Goal: Information Seeking & Learning: Learn about a topic

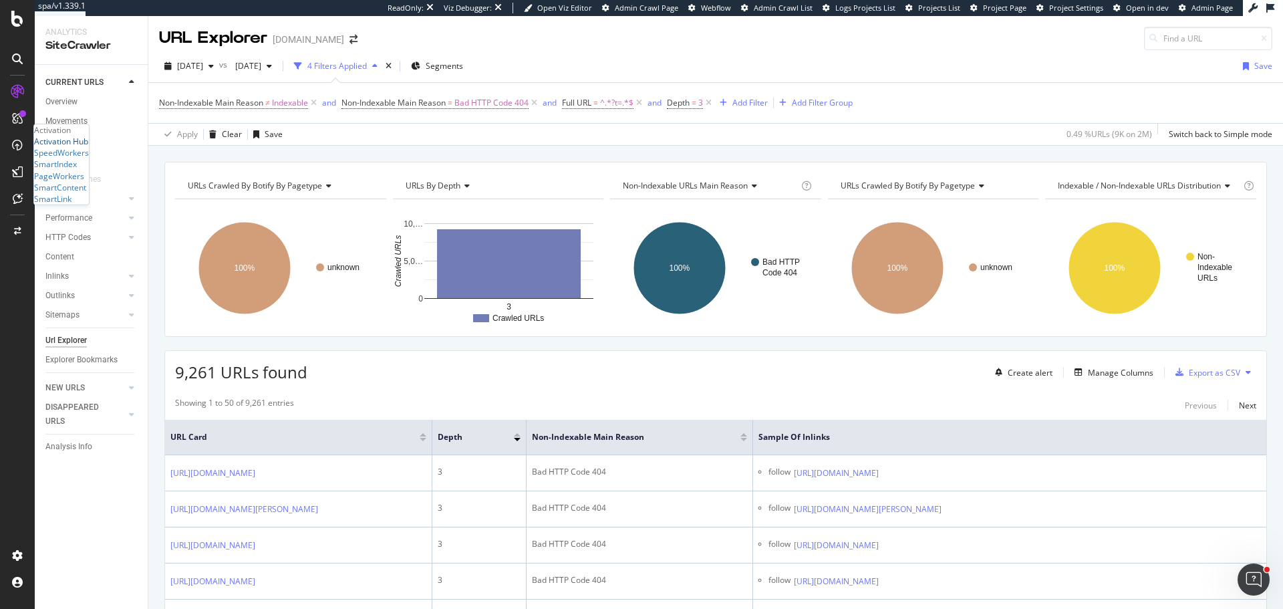
click at [76, 147] on div "Activation Hub" at bounding box center [61, 141] width 54 height 11
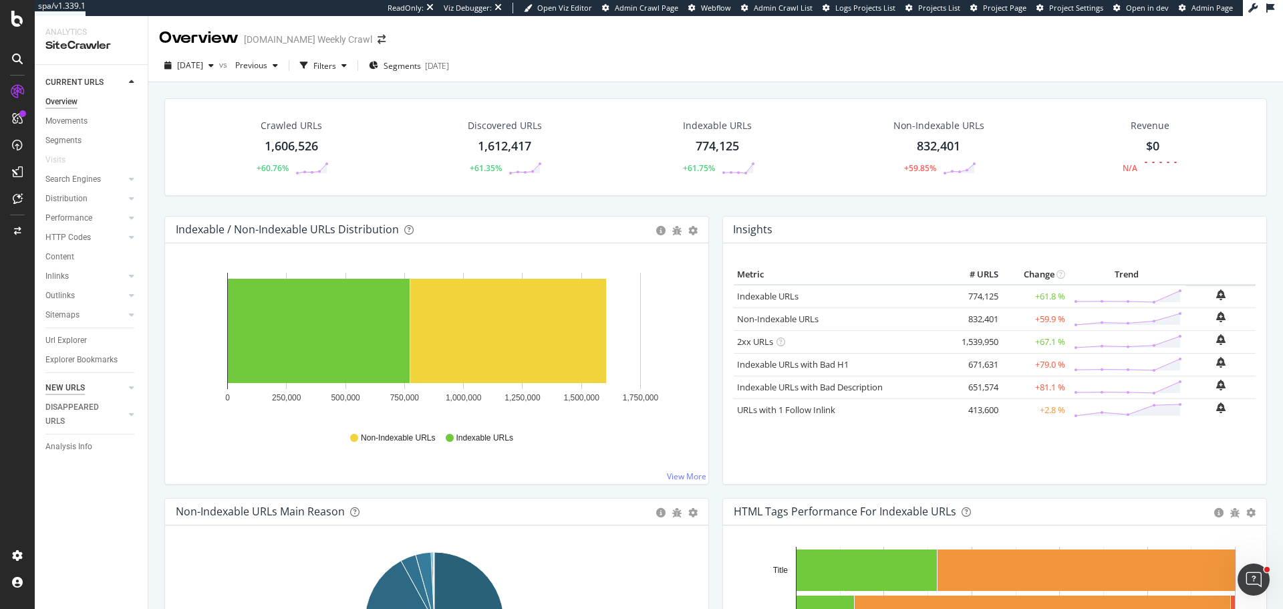
click at [57, 387] on div "NEW URLS" at bounding box center [64, 388] width 39 height 14
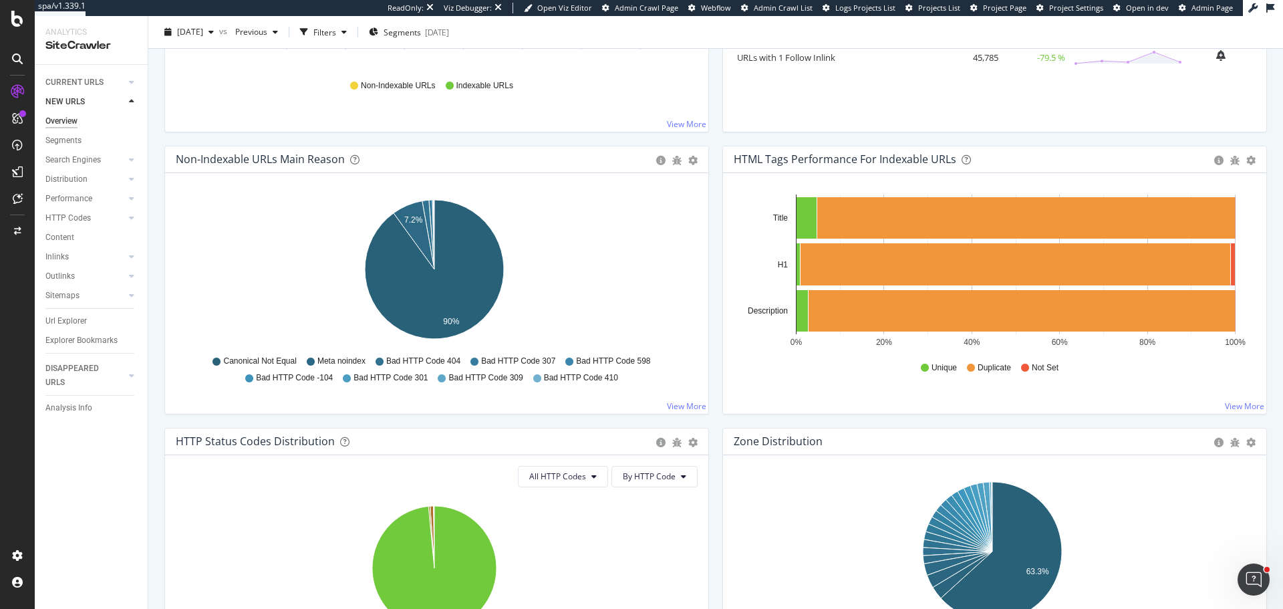
scroll to position [343, 0]
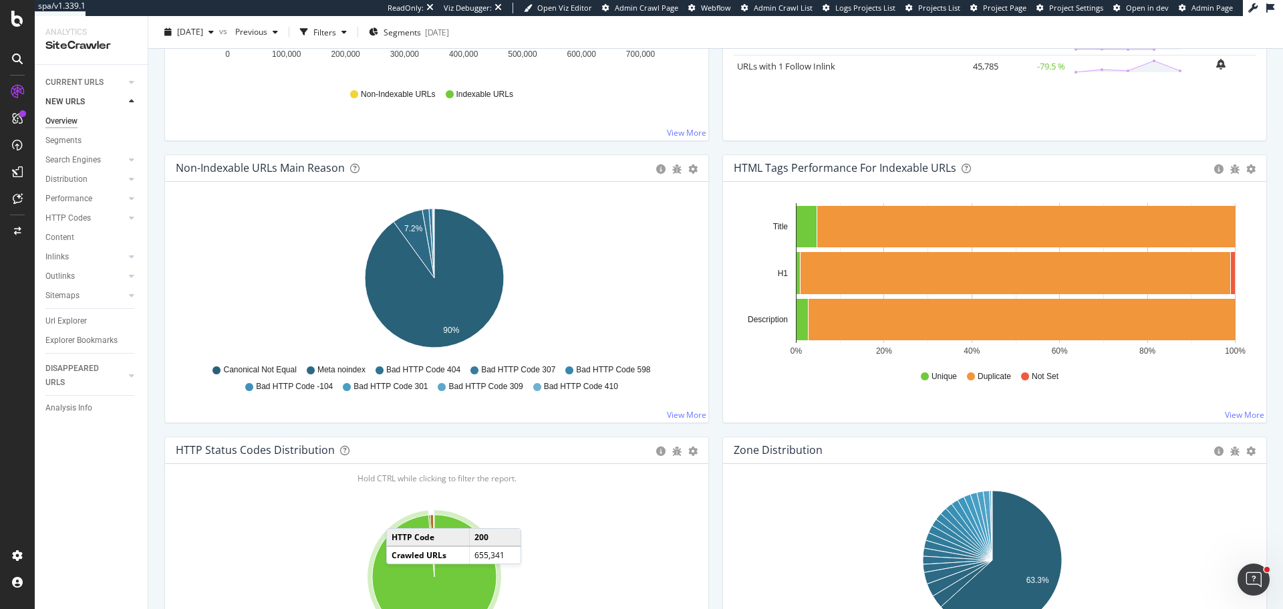
click at [400, 528] on icon "A chart." at bounding box center [434, 577] width 124 height 124
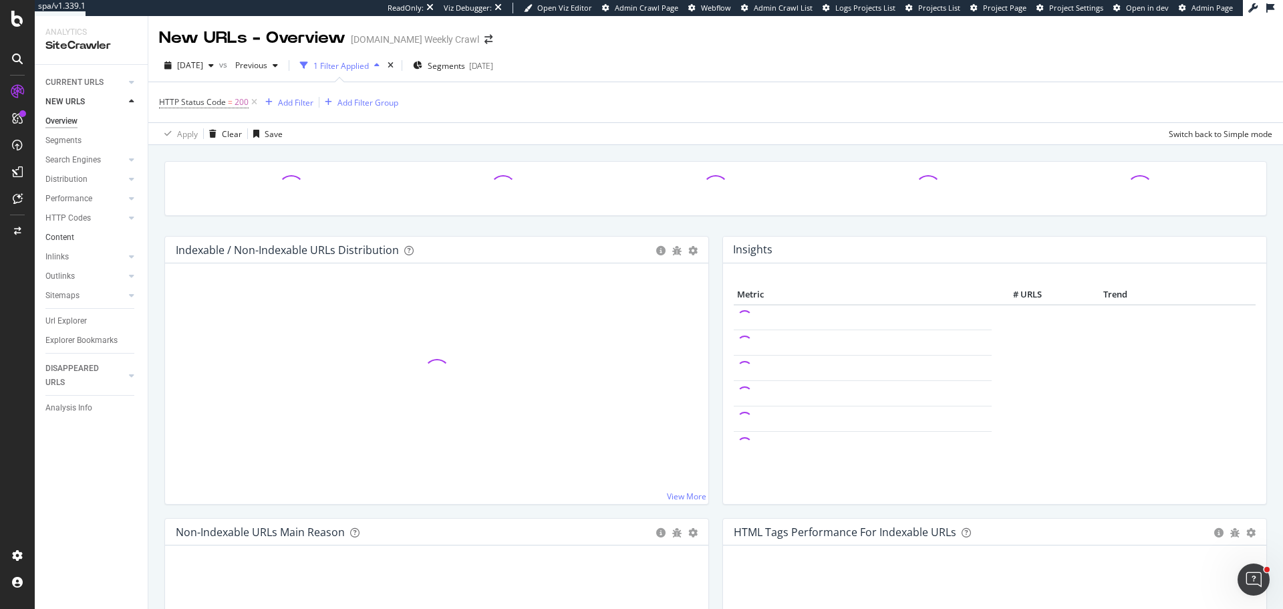
drag, startPoint x: 64, startPoint y: 233, endPoint x: 108, endPoint y: 233, distance: 43.4
click at [64, 233] on div "Content" at bounding box center [59, 238] width 29 height 14
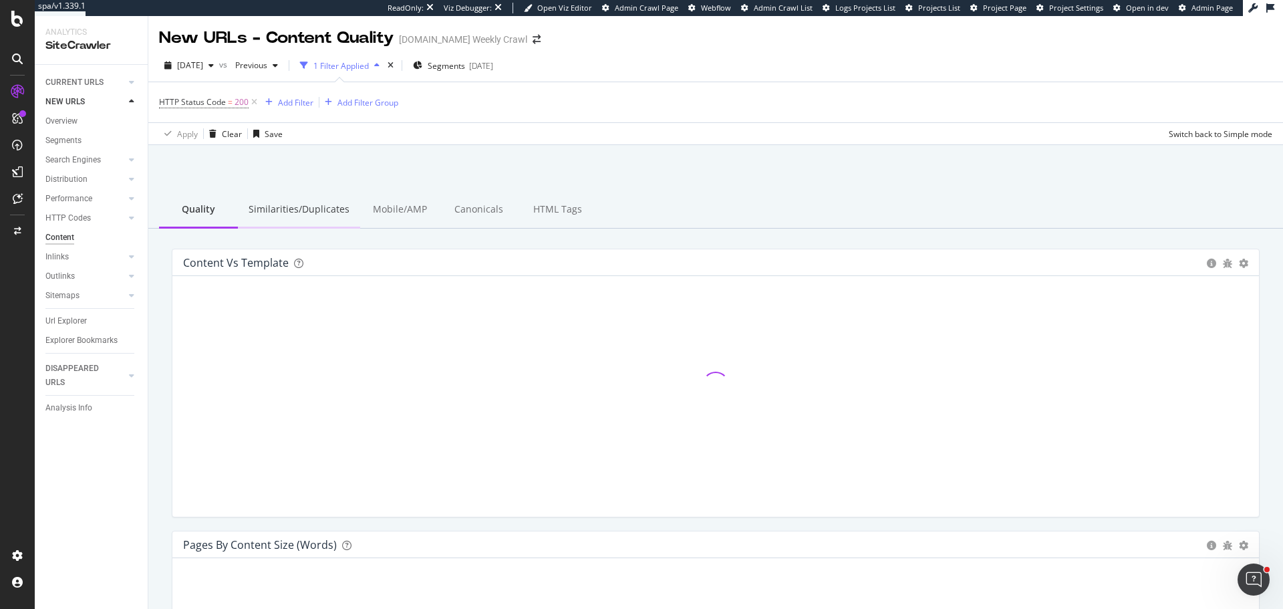
click at [298, 208] on div "Similarities/Duplicates" at bounding box center [299, 210] width 122 height 37
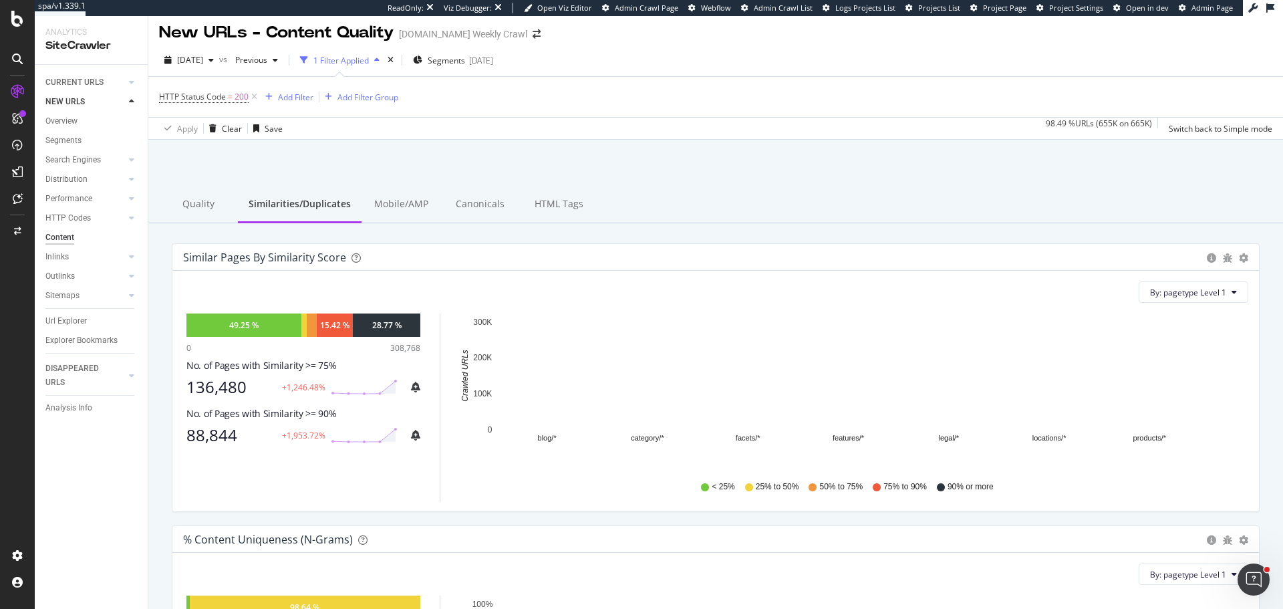
scroll to position [139, 0]
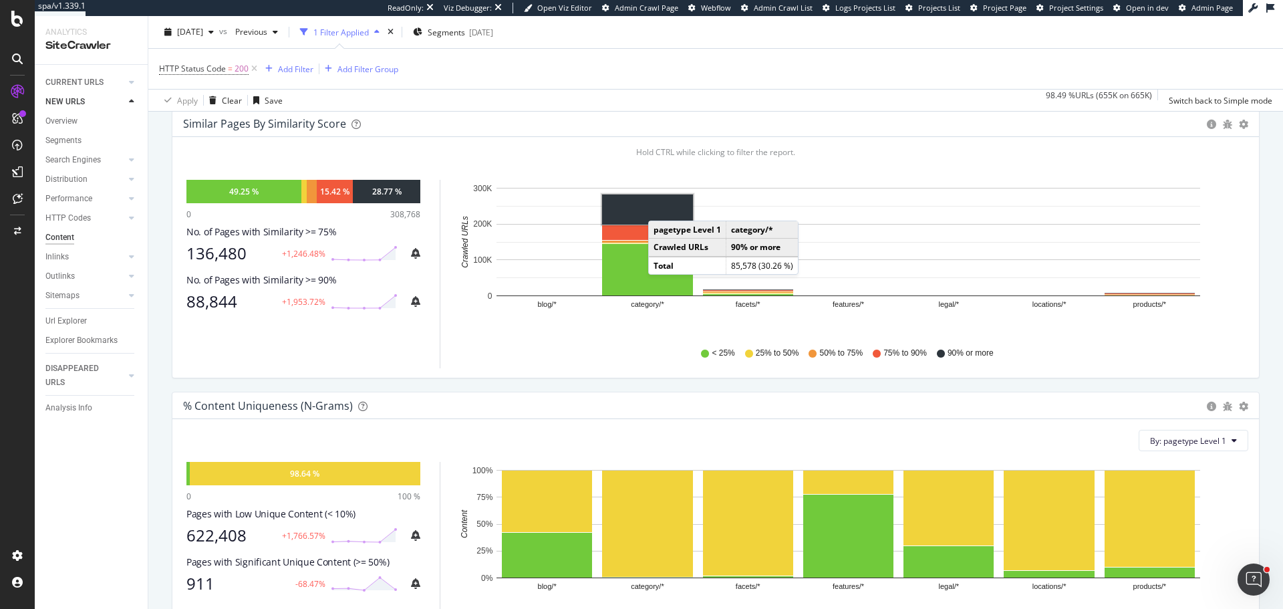
click at [662, 207] on rect "A chart." at bounding box center [647, 209] width 91 height 30
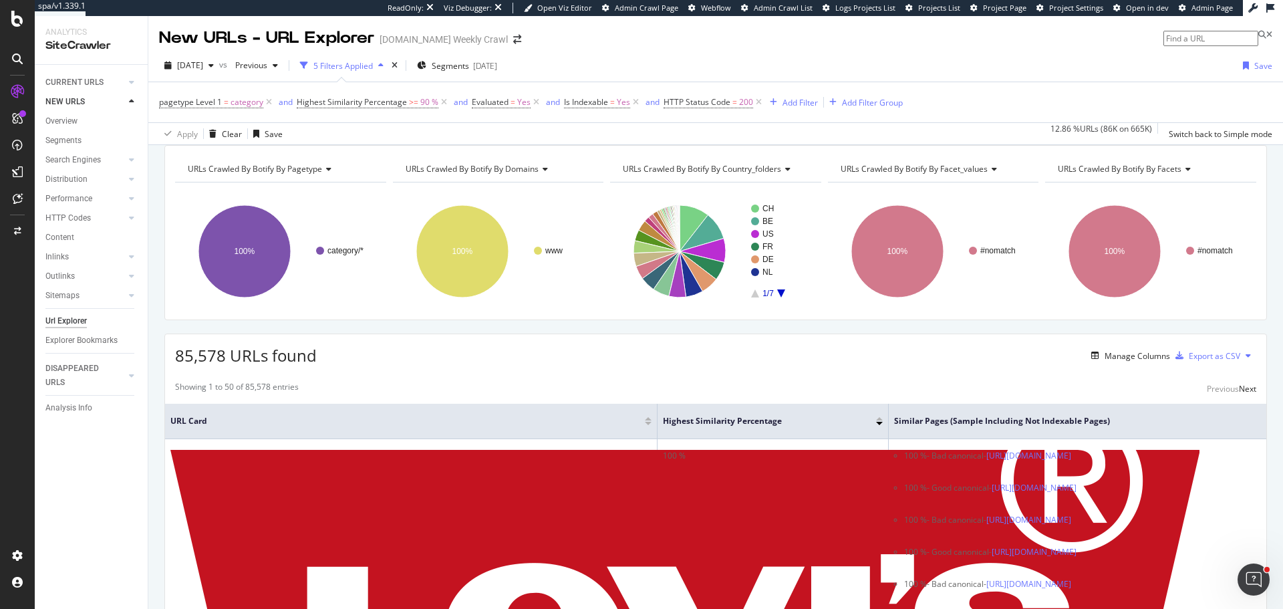
click at [484, 174] on span "URLs Crawled By Botify By domains" at bounding box center [472, 168] width 133 height 11
type input "words"
click at [484, 211] on span "Pages By Content Size (Words, Content)" at bounding box center [488, 203] width 148 height 13
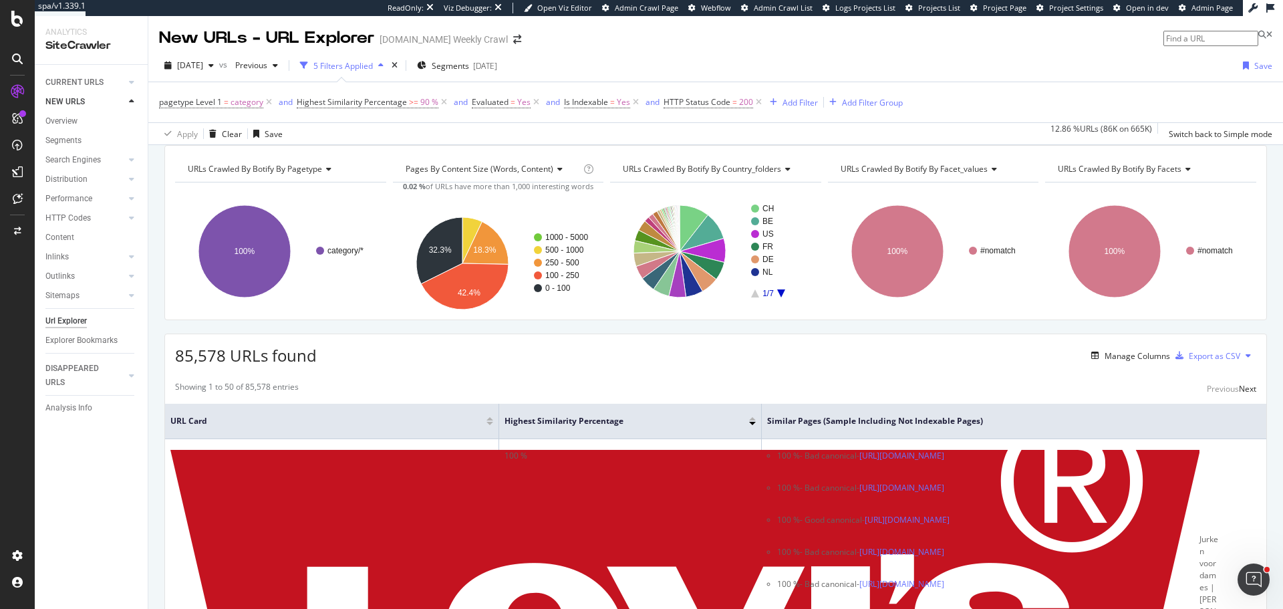
click at [295, 174] on div "URLs Crawled By Botify By pagetype" at bounding box center [279, 168] width 189 height 21
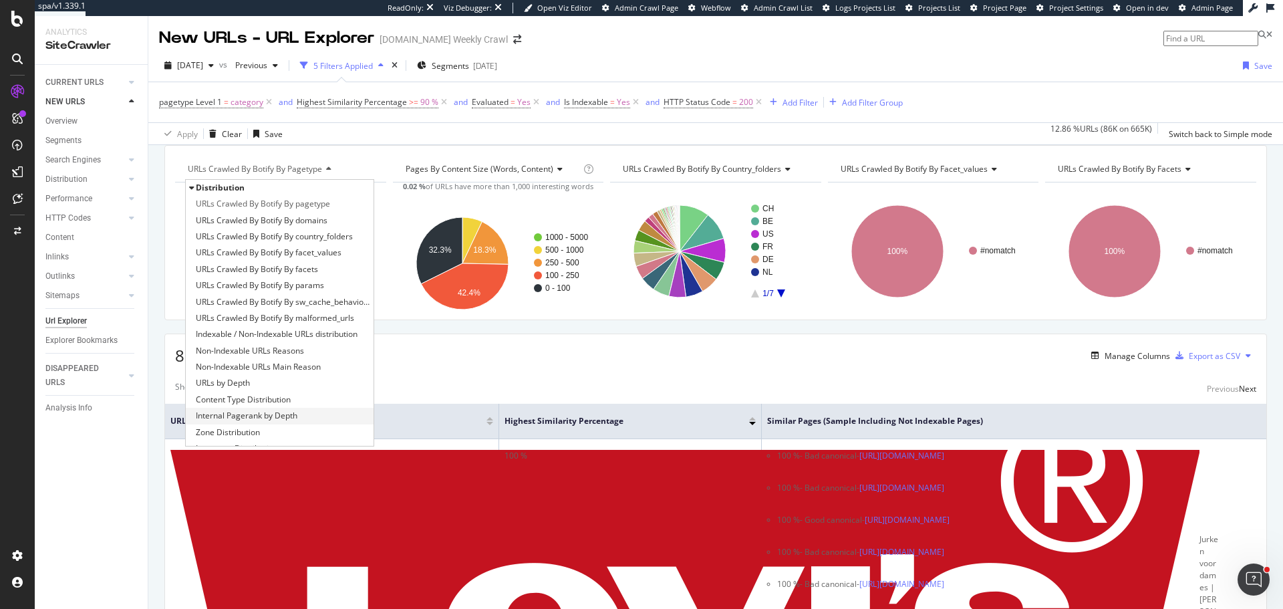
click at [263, 422] on span "Internal Pagerank by Depth" at bounding box center [247, 415] width 102 height 13
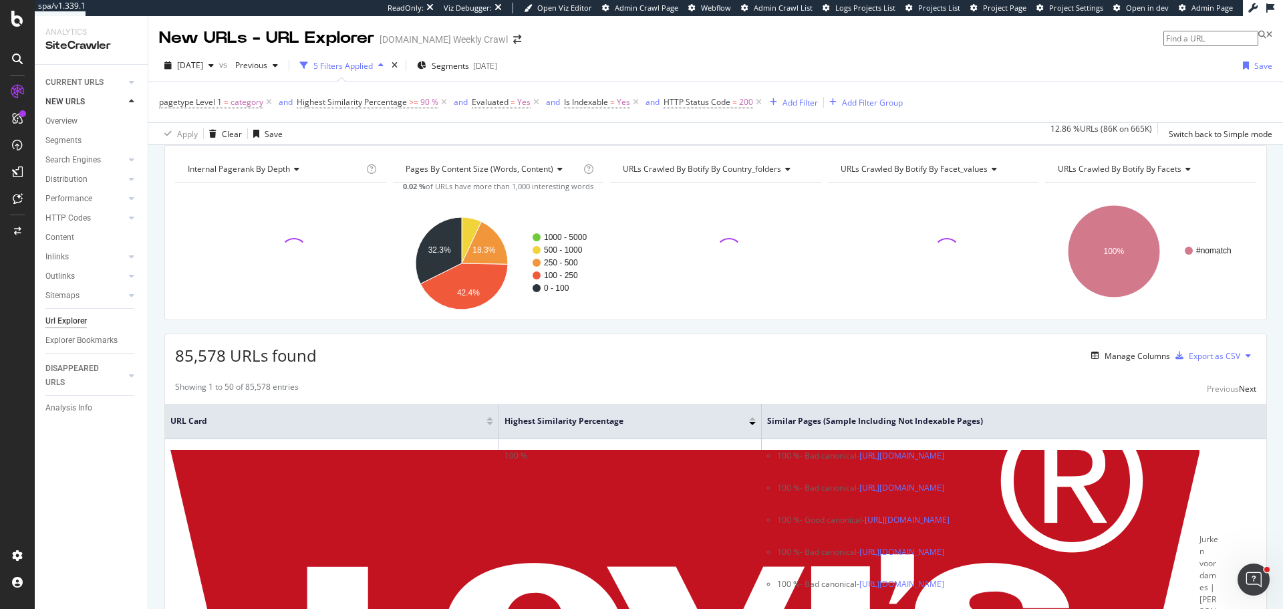
click at [269, 174] on span "Internal Pagerank by Depth" at bounding box center [239, 168] width 102 height 11
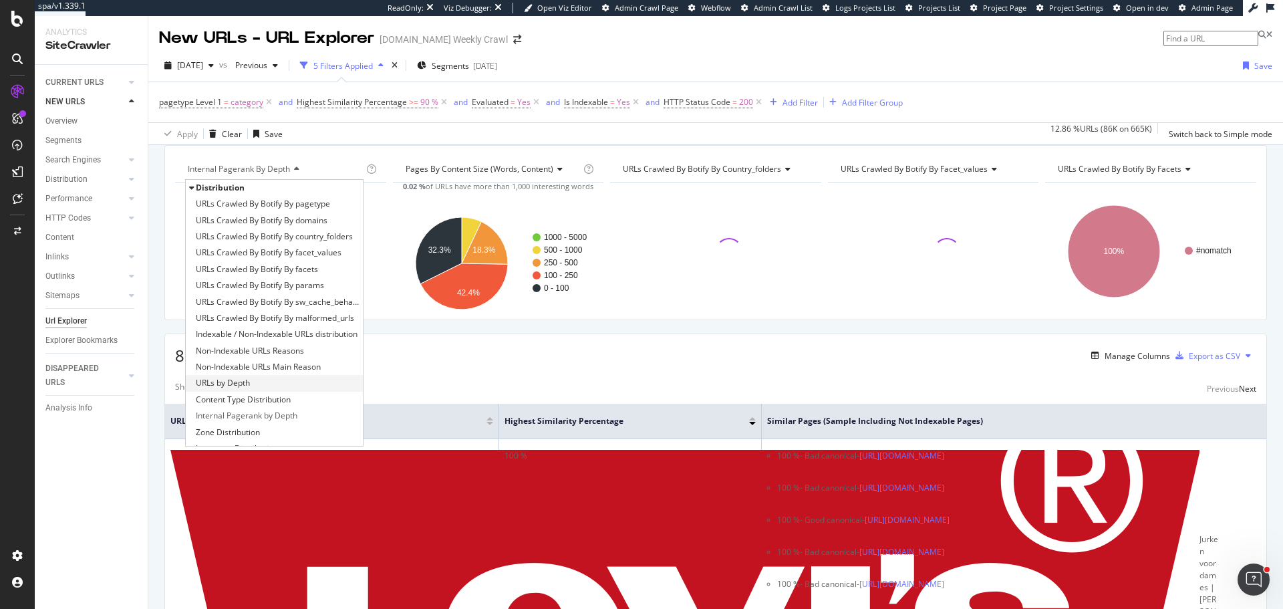
click at [245, 391] on div "URLs by Depth" at bounding box center [274, 383] width 177 height 16
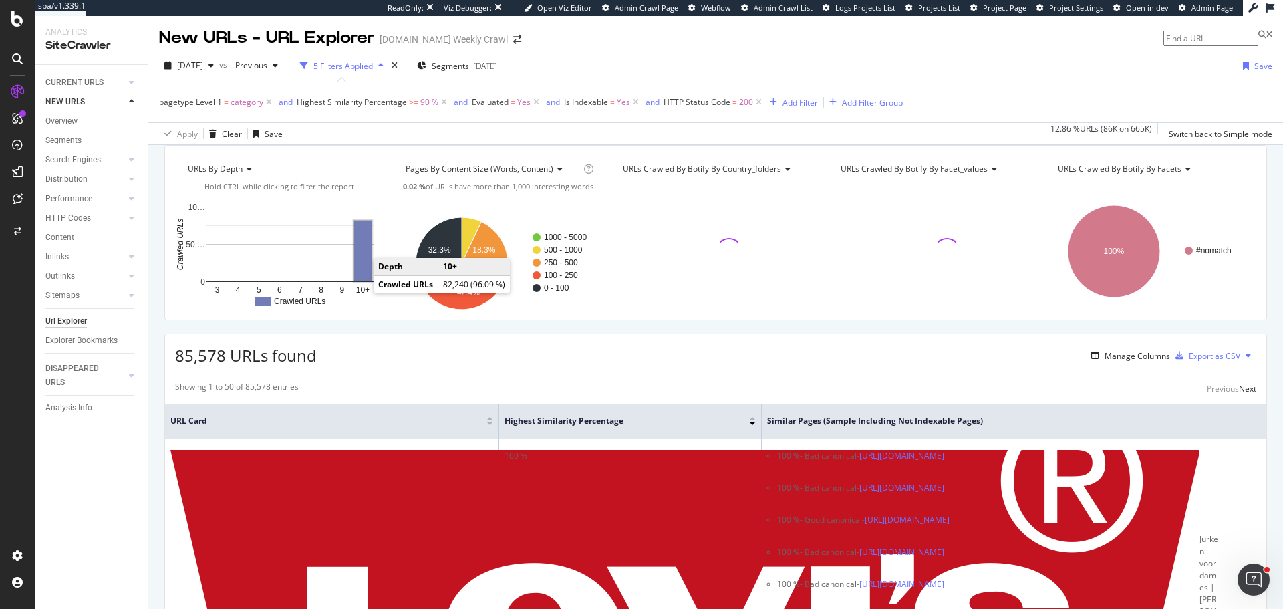
click at [368, 272] on rect "A chart." at bounding box center [362, 251] width 17 height 61
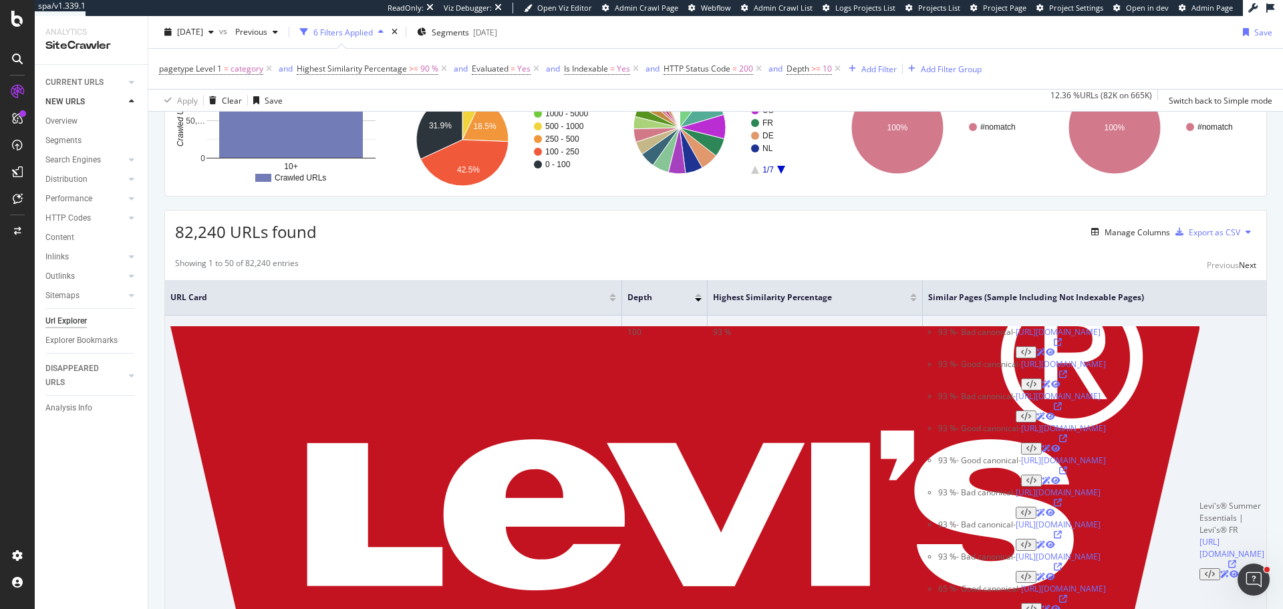
scroll to position [134, 0]
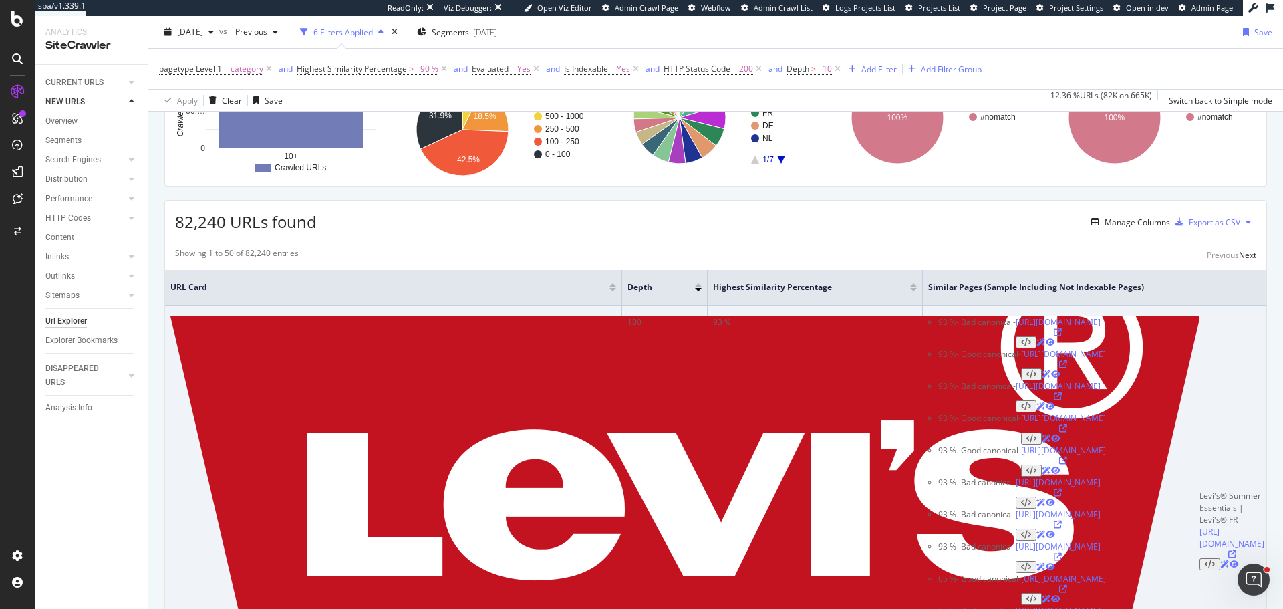
click at [1026, 528] on icon at bounding box center [1232, 554] width 8 height 8
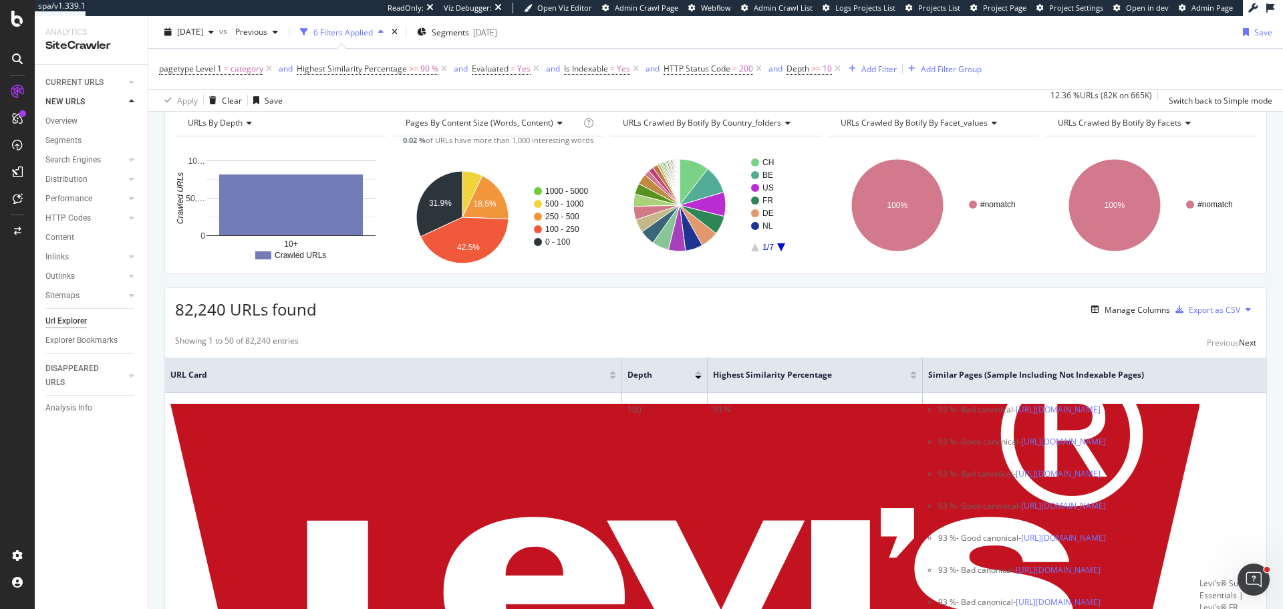
scroll to position [0, 0]
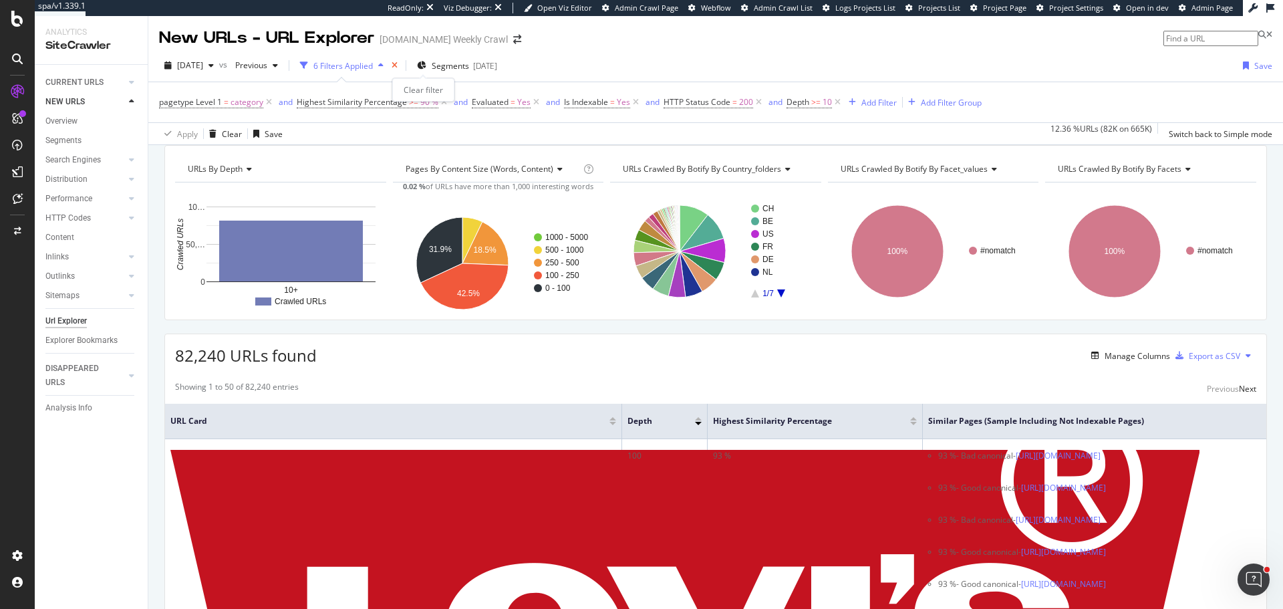
click at [398, 62] on icon "times" at bounding box center [395, 65] width 6 height 8
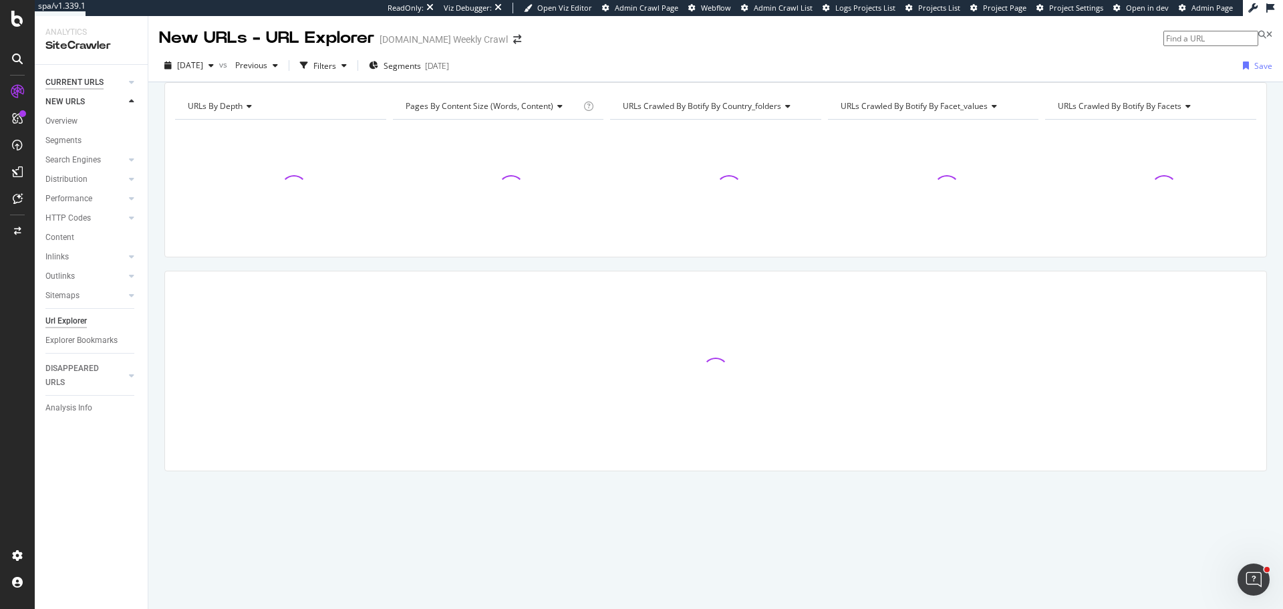
click at [83, 84] on div "CURRENT URLS" at bounding box center [74, 83] width 58 height 14
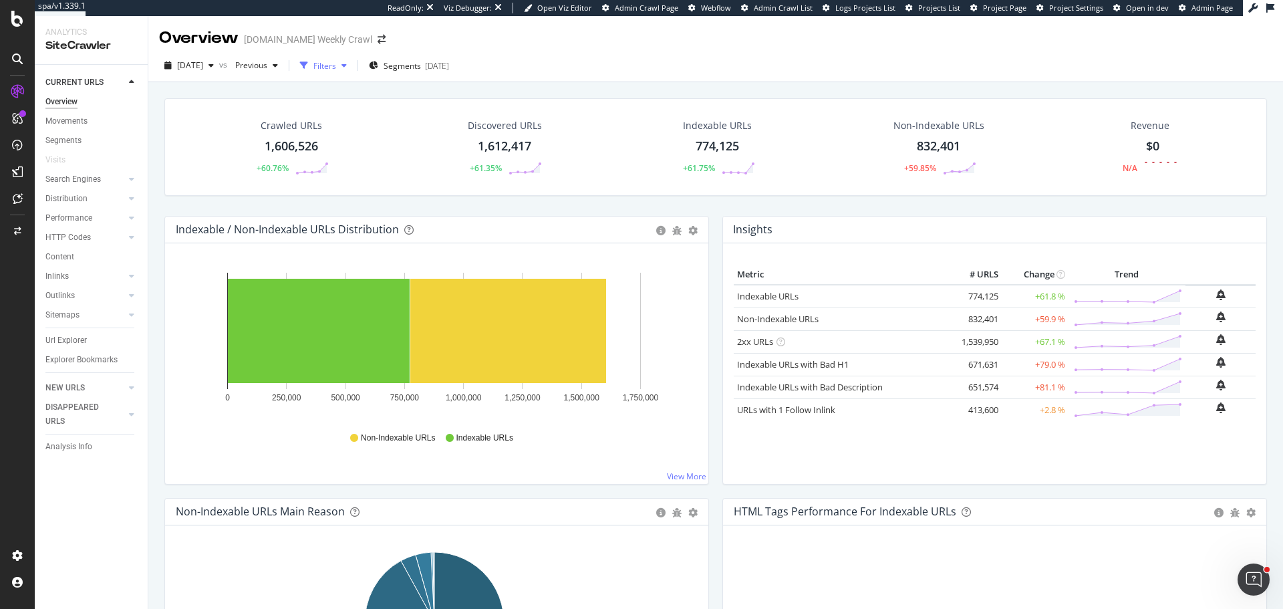
click at [336, 65] on div "Filters" at bounding box center [324, 65] width 23 height 11
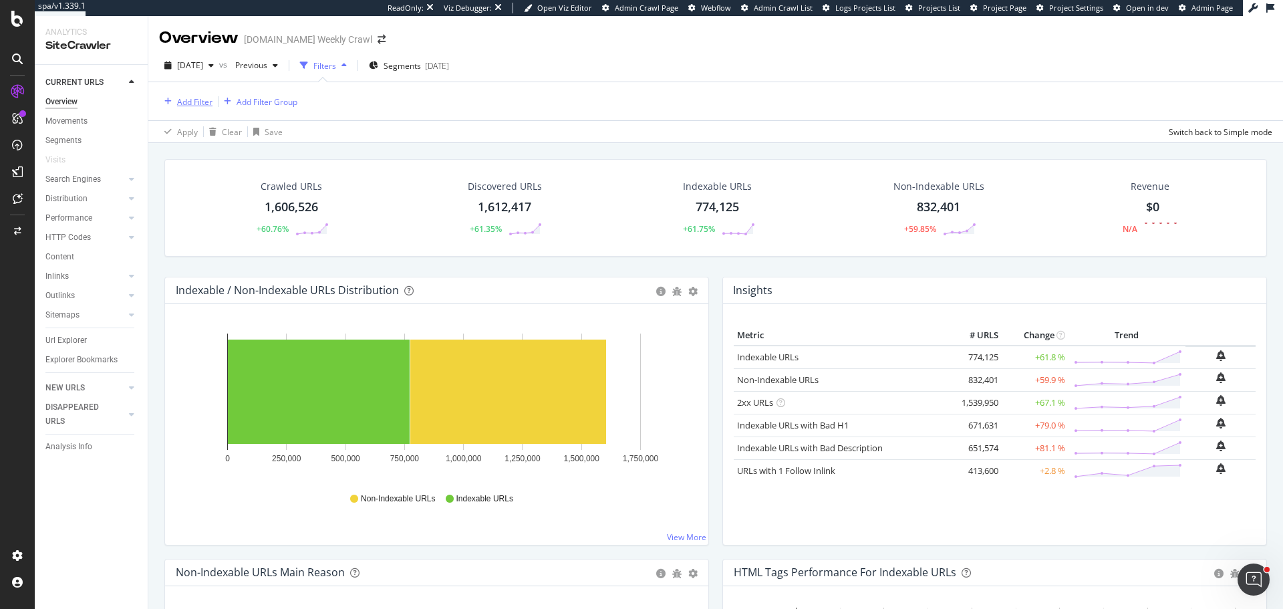
click at [201, 102] on div "Add Filter" at bounding box center [194, 101] width 35 height 11
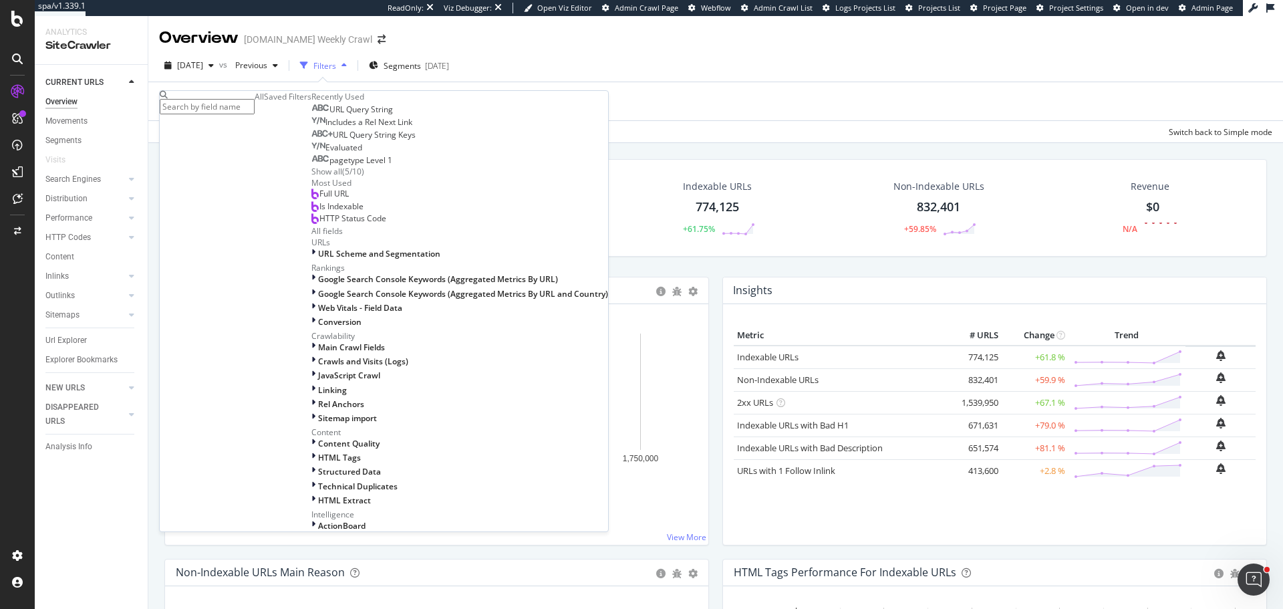
click at [255, 104] on input "text" at bounding box center [207, 106] width 95 height 15
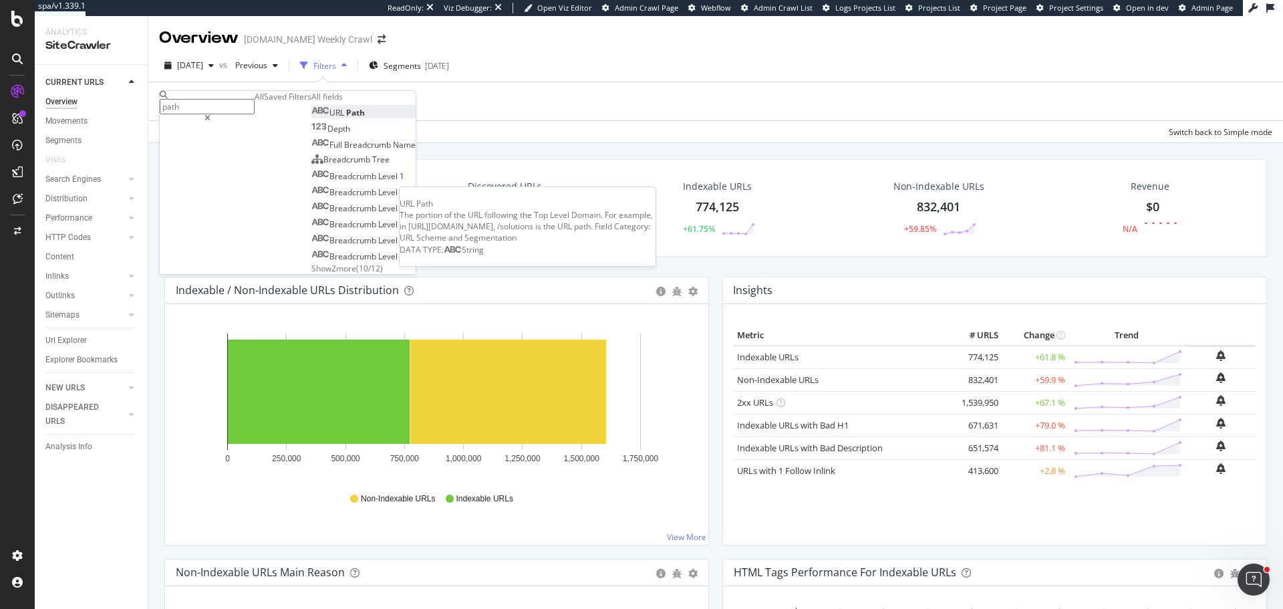
type input "path"
click at [346, 118] on span "Path" at bounding box center [355, 112] width 19 height 11
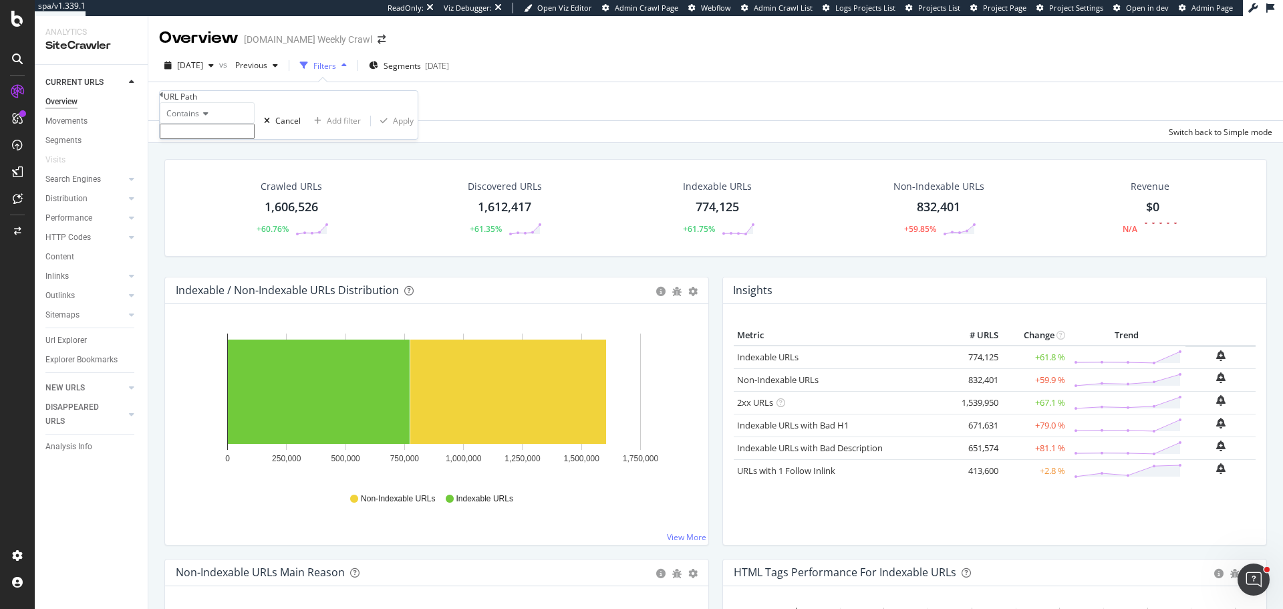
click at [208, 118] on icon at bounding box center [203, 114] width 9 height 8
click at [210, 249] on span "Matches regex" at bounding box center [191, 243] width 55 height 11
click at [218, 139] on input "text" at bounding box center [207, 131] width 95 height 15
paste input "[a-z]"
type input "^/[a-z][a-z]/"
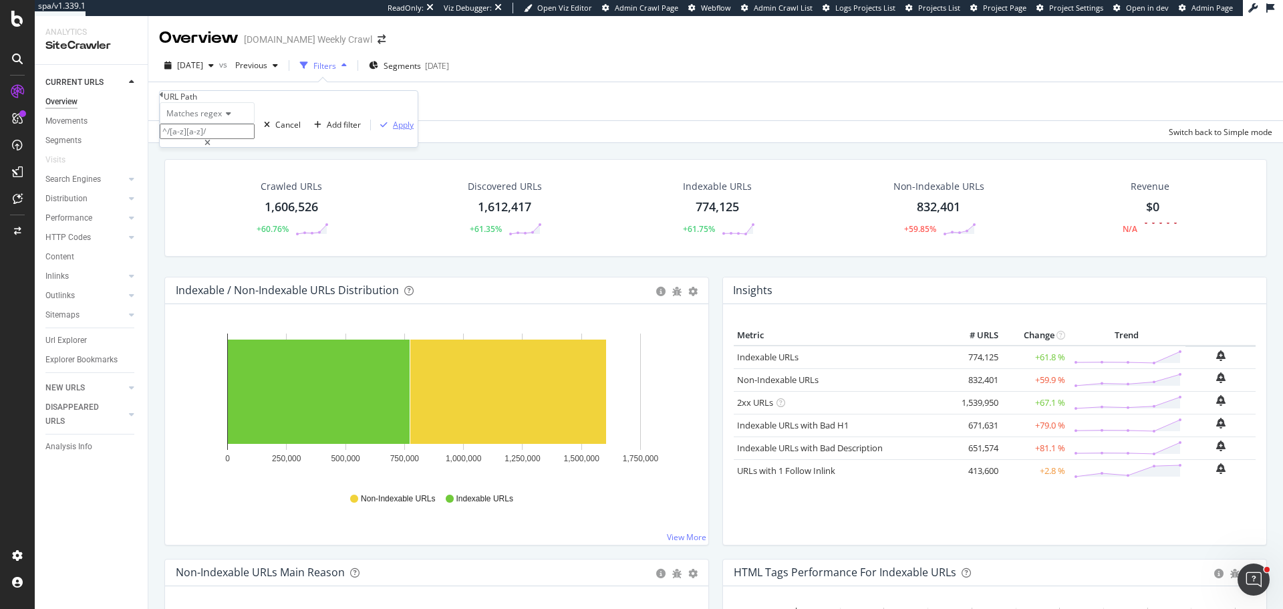
click at [393, 130] on div "Apply" at bounding box center [403, 124] width 21 height 11
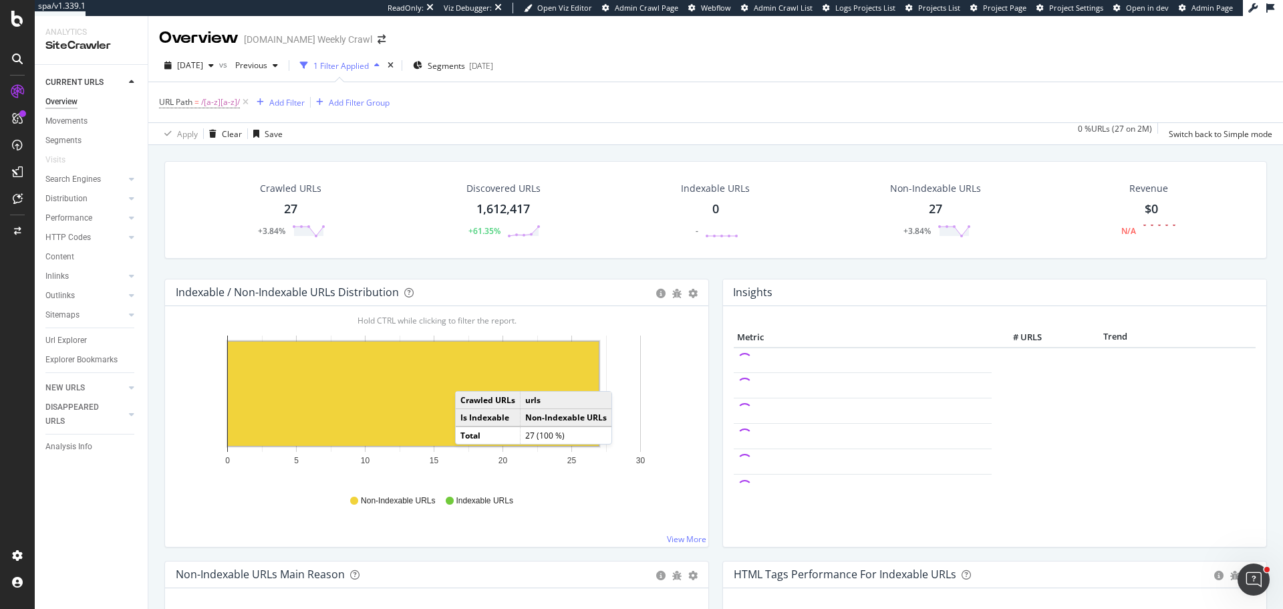
click at [468, 378] on rect "A chart." at bounding box center [413, 393] width 371 height 104
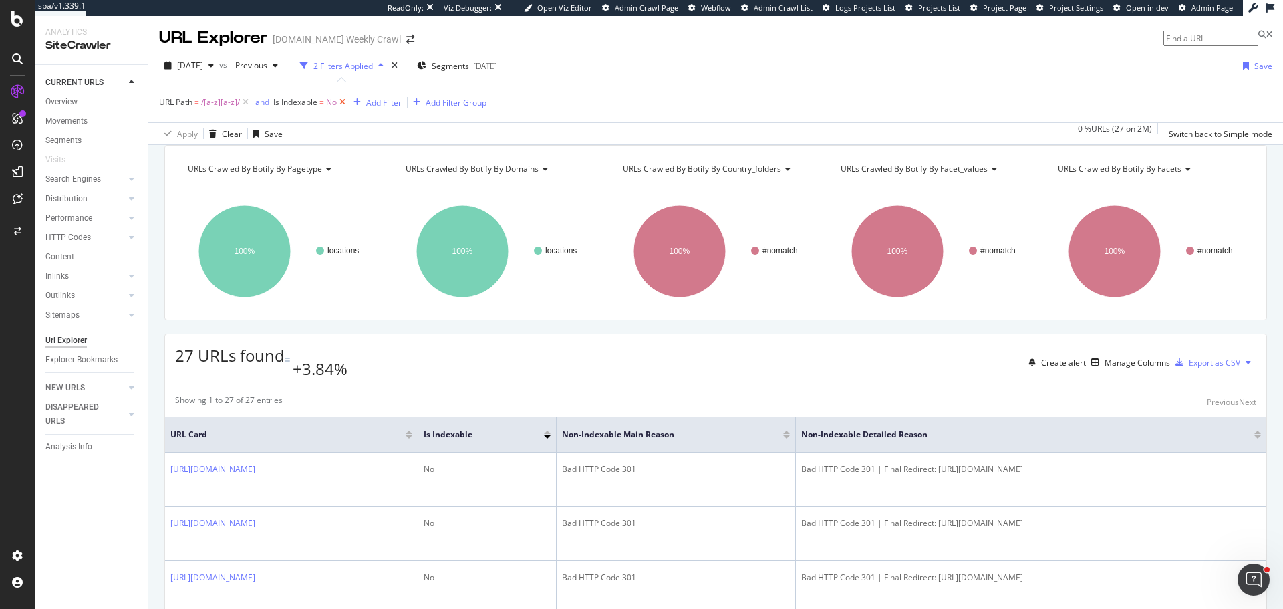
click at [342, 104] on icon at bounding box center [342, 102] width 11 height 13
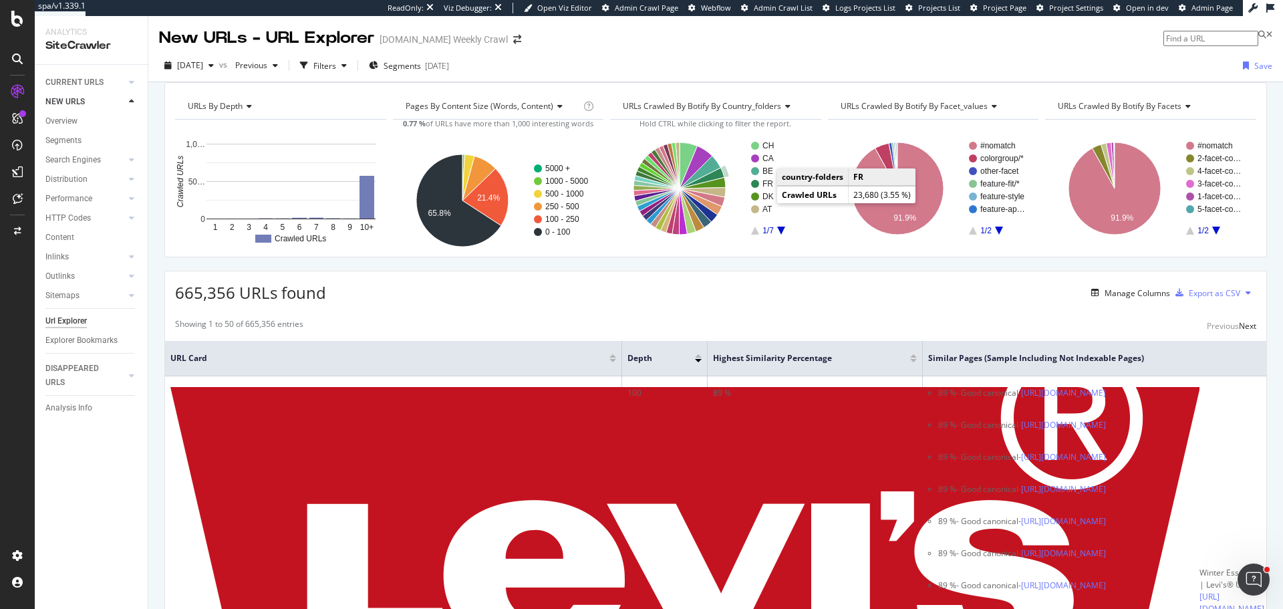
click at [756, 188] on rect "A chart." at bounding box center [780, 184] width 59 height 8
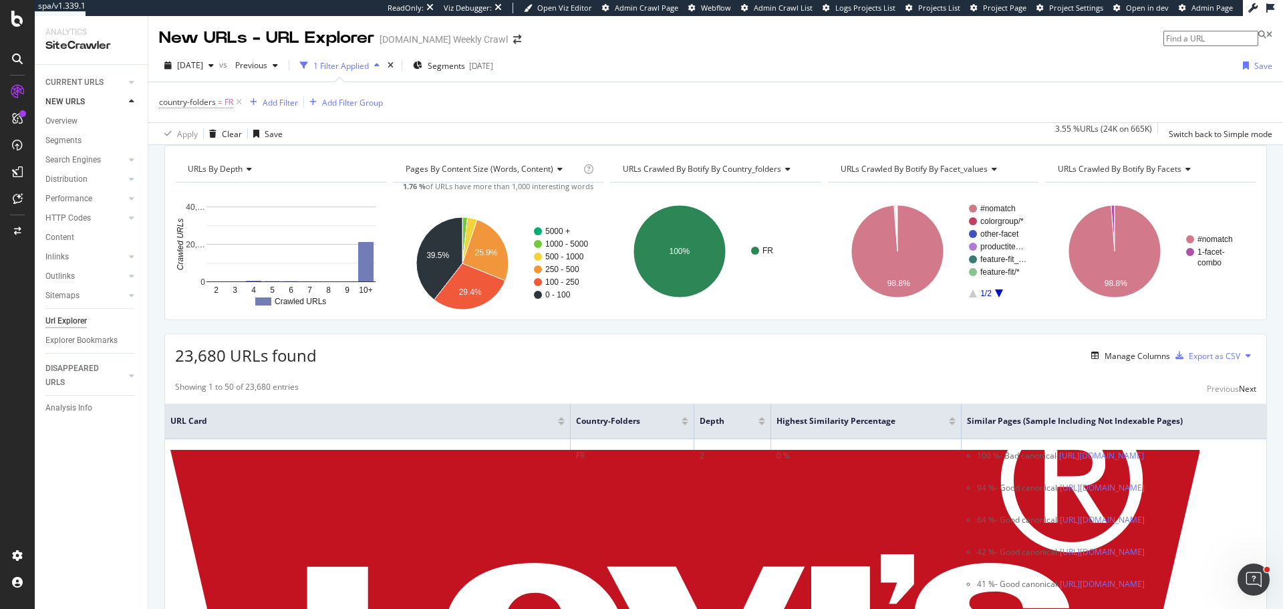
click at [199, 102] on span "country-folders" at bounding box center [187, 101] width 57 height 11
click at [219, 144] on div "FR" at bounding box center [205, 133] width 91 height 21
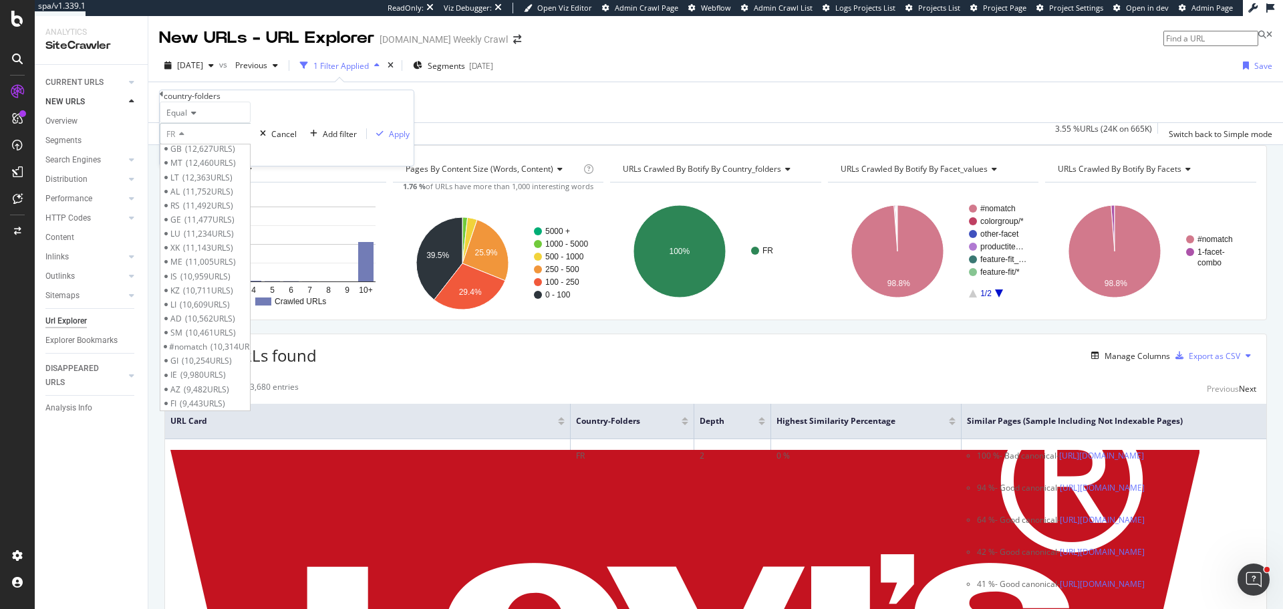
scroll to position [462, 0]
click at [255, 346] on span "10,314 URLS" at bounding box center [236, 346] width 50 height 11
click at [389, 140] on div "Apply" at bounding box center [399, 133] width 21 height 11
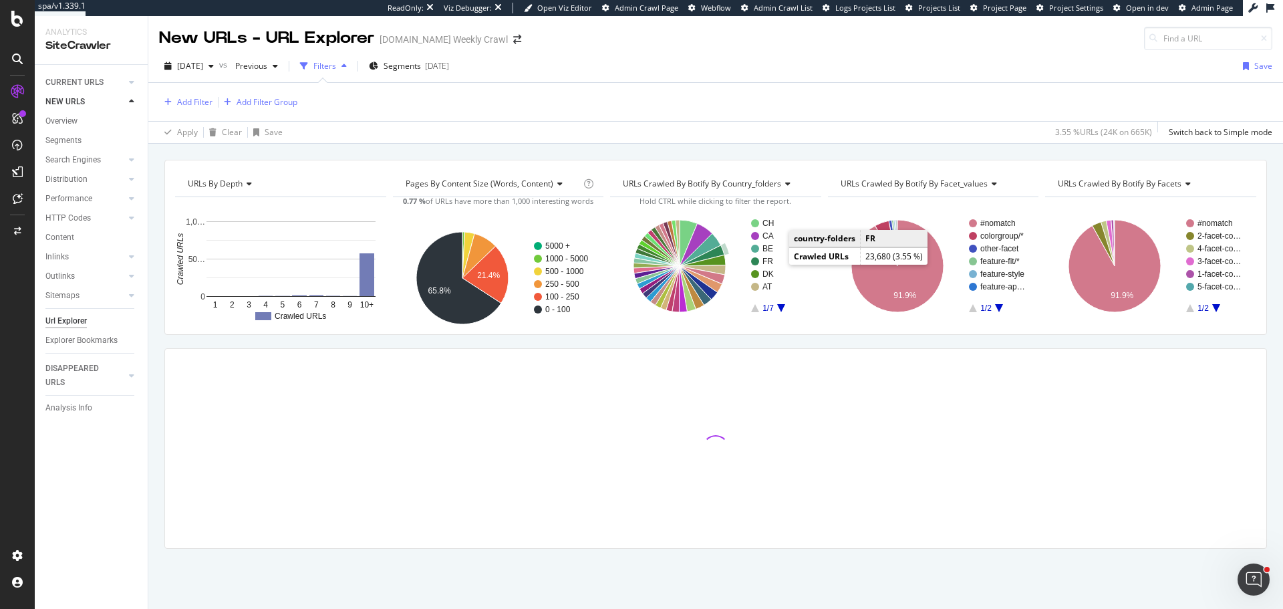
click at [771, 259] on text "FR" at bounding box center [767, 261] width 11 height 9
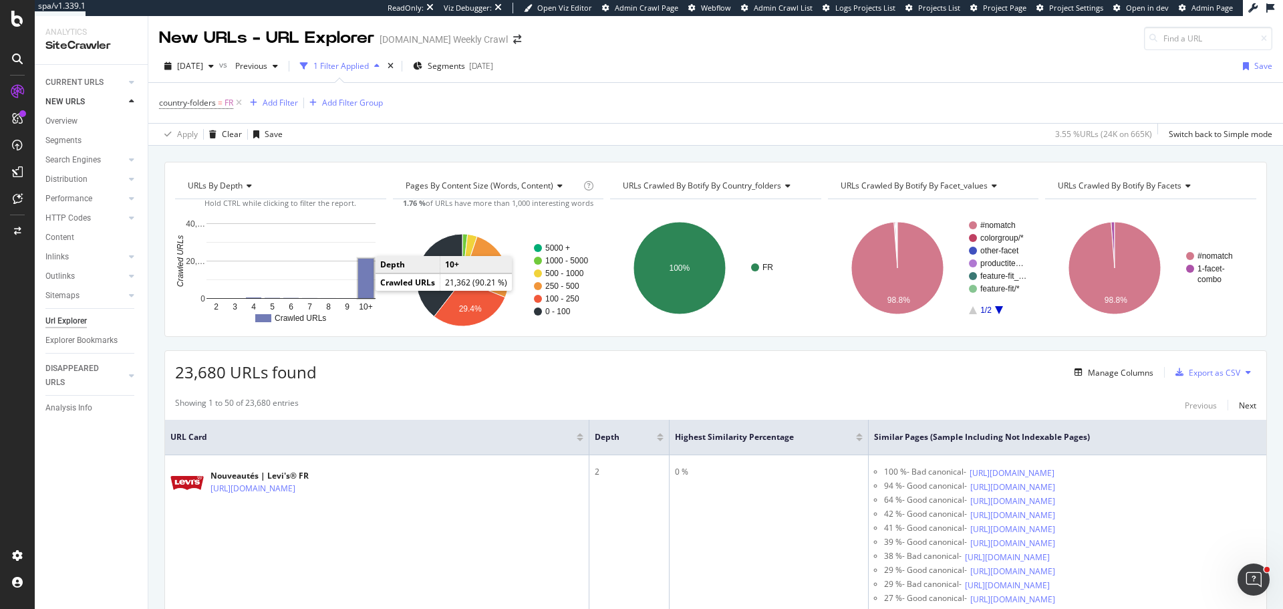
drag, startPoint x: 362, startPoint y: 295, endPoint x: 362, endPoint y: 282, distance: 13.4
click at [362, 282] on rect "A chart." at bounding box center [365, 278] width 15 height 39
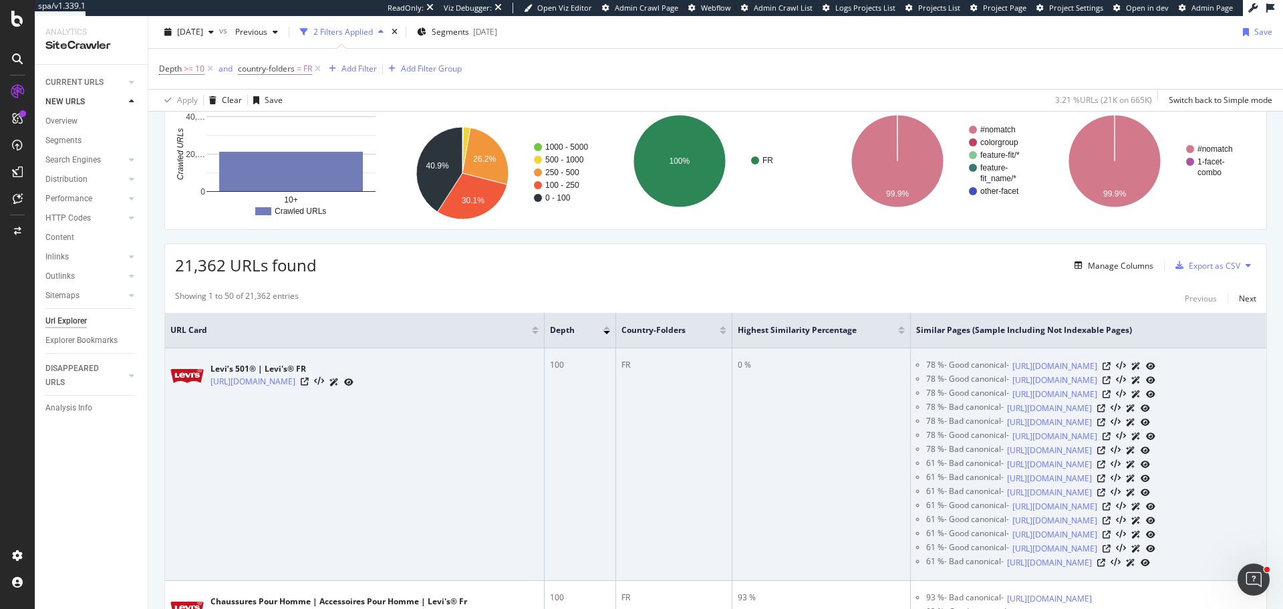
scroll to position [134, 0]
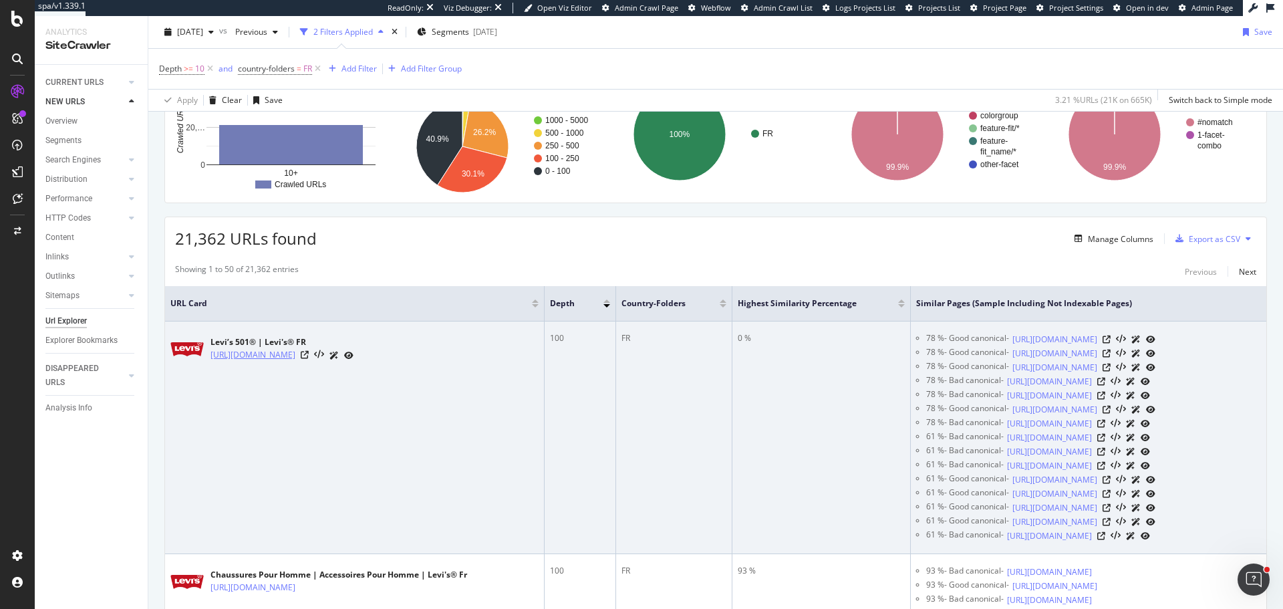
click at [295, 355] on link "https://www.levi.com/FR/fr_FR/c/levi_clothing_501?page=96" at bounding box center [253, 354] width 85 height 13
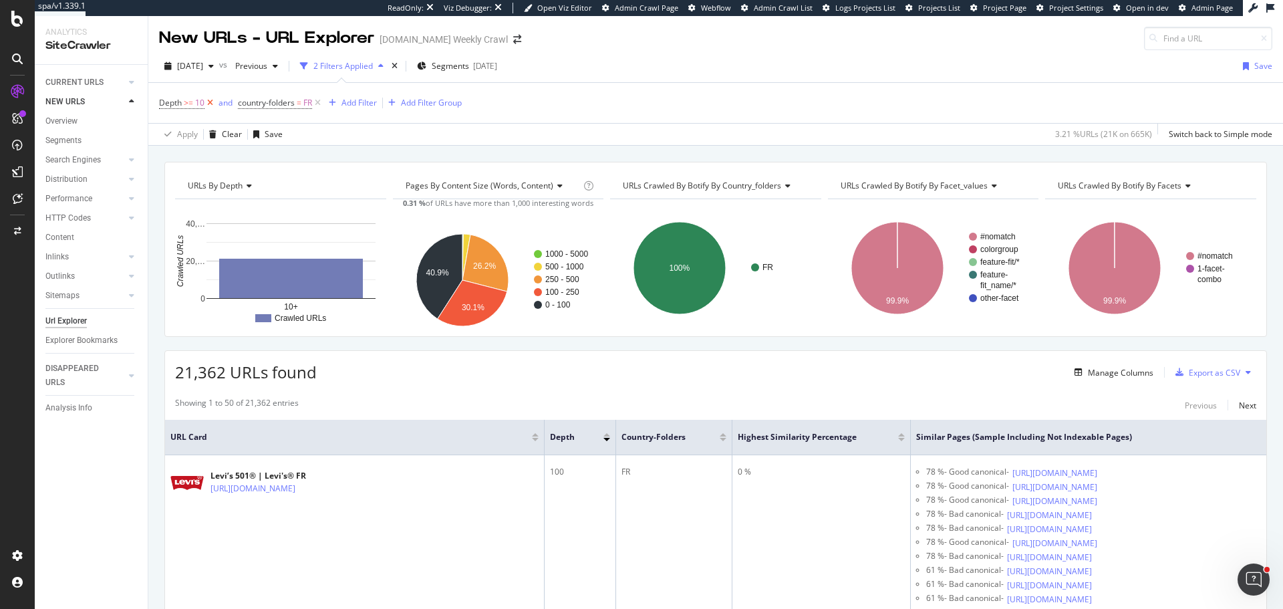
drag, startPoint x: 319, startPoint y: 106, endPoint x: 211, endPoint y: 102, distance: 108.4
click at [319, 106] on icon at bounding box center [317, 102] width 11 height 13
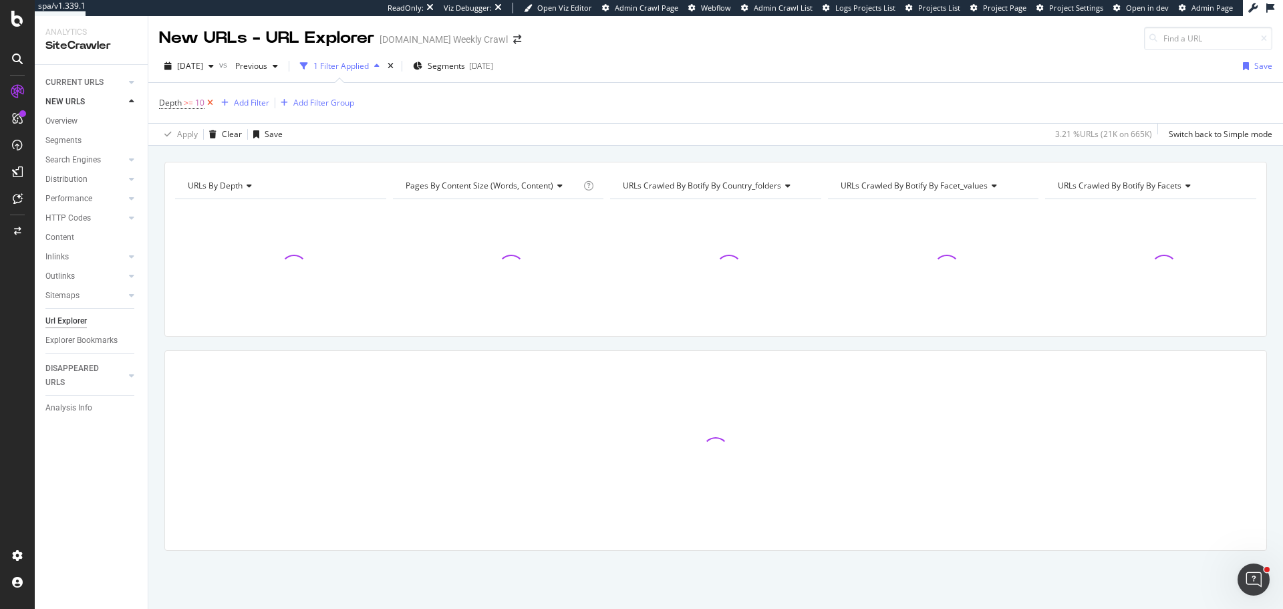
click at [211, 100] on icon at bounding box center [209, 102] width 11 height 13
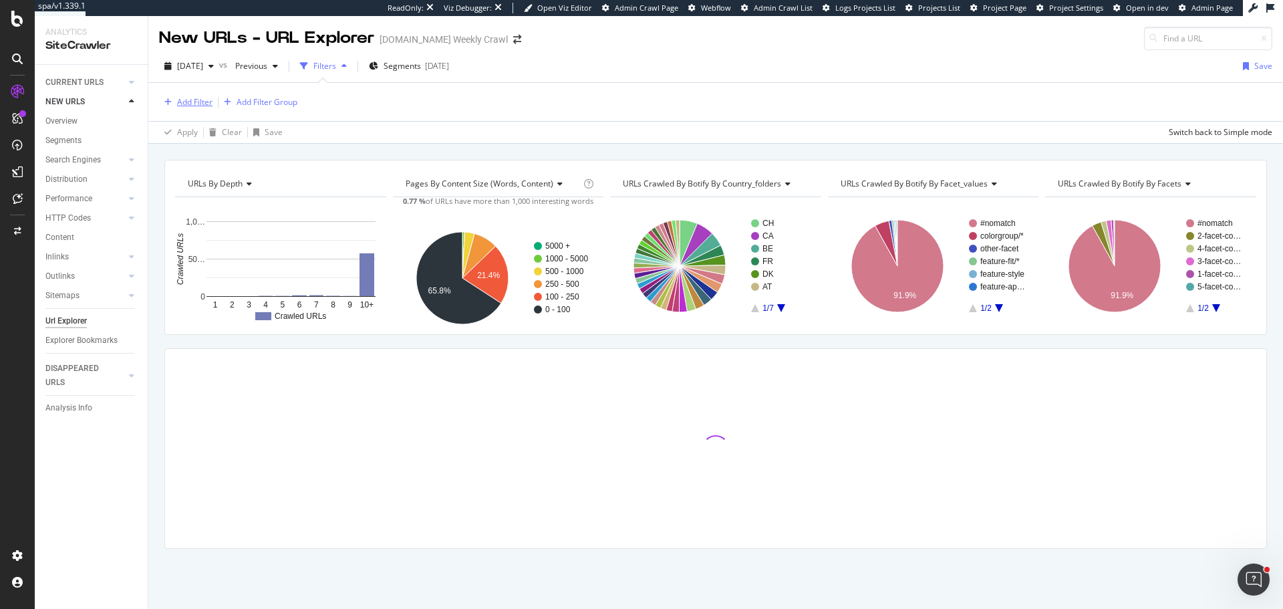
click at [204, 94] on button "Add Filter" at bounding box center [185, 102] width 53 height 16
click at [82, 77] on div "CURRENT URLS" at bounding box center [74, 83] width 58 height 14
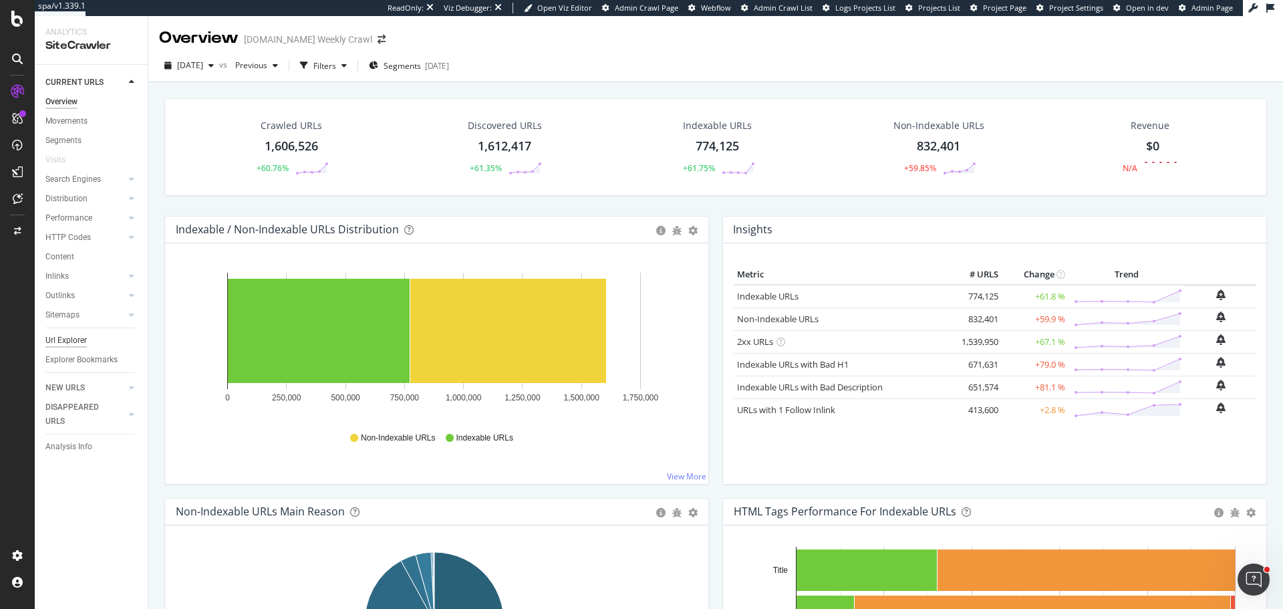
click at [74, 336] on div "Url Explorer" at bounding box center [65, 340] width 41 height 14
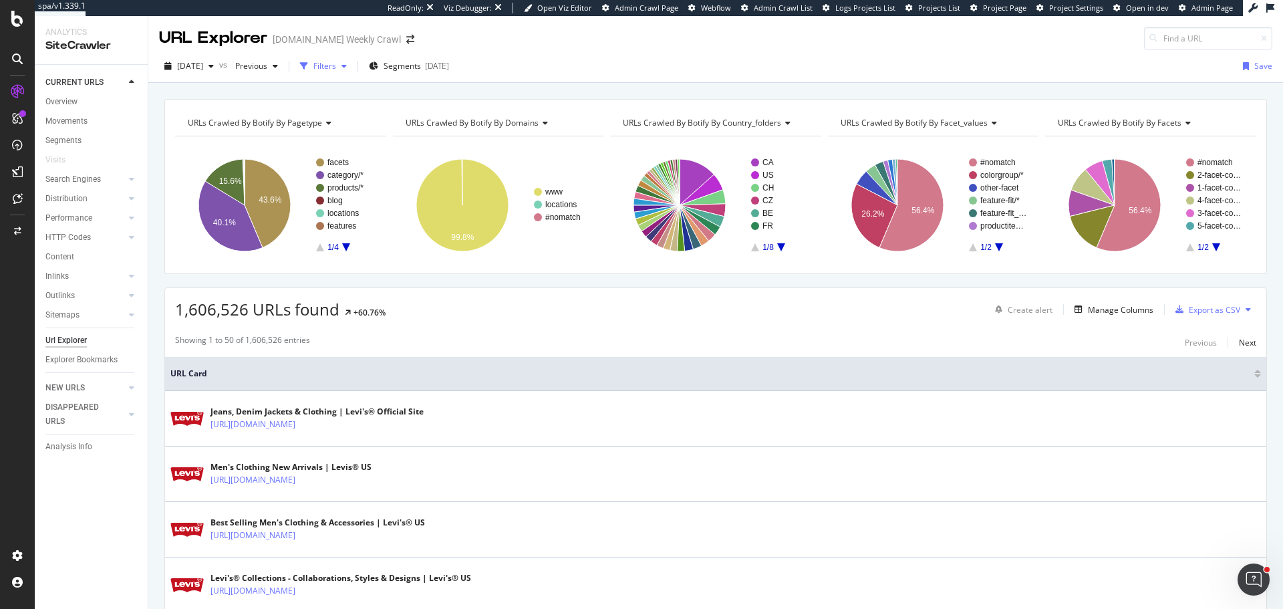
click at [336, 63] on div "Filters" at bounding box center [324, 65] width 23 height 11
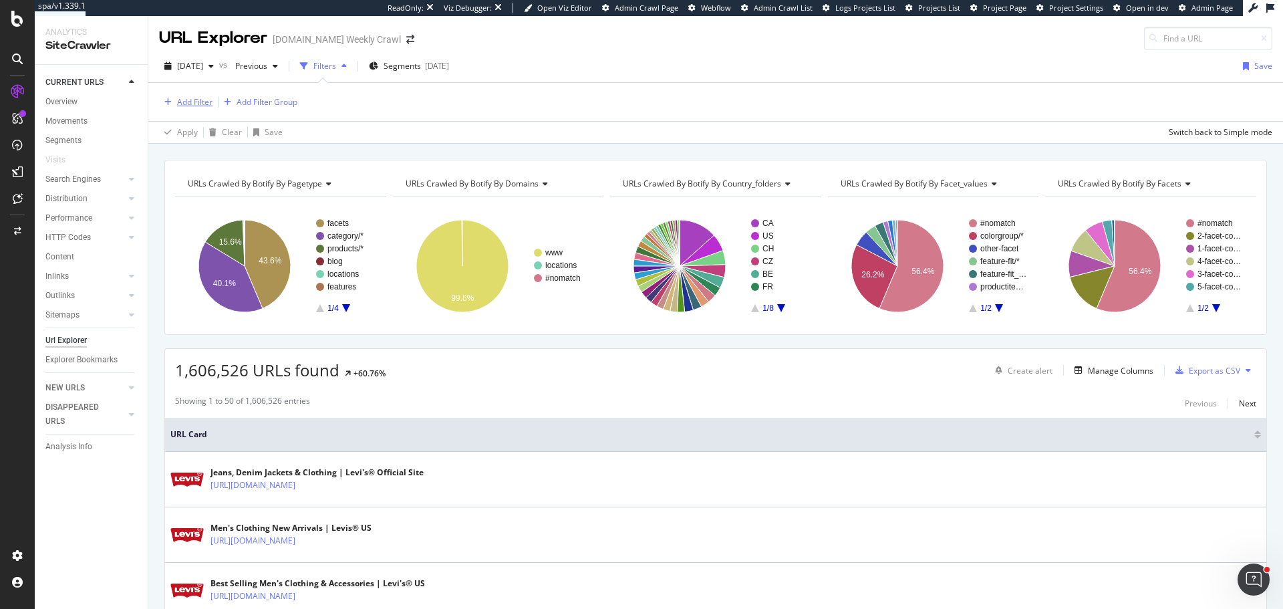
click at [196, 98] on div "Add Filter" at bounding box center [194, 101] width 35 height 11
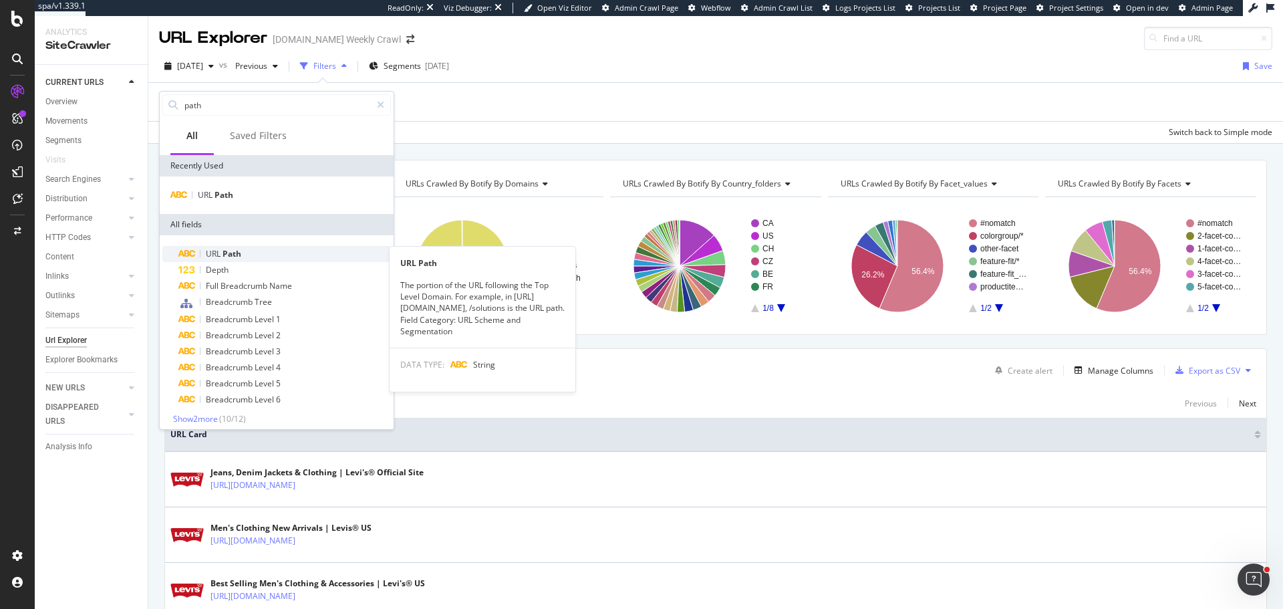
type input "path"
click at [218, 252] on span "URL" at bounding box center [214, 253] width 17 height 11
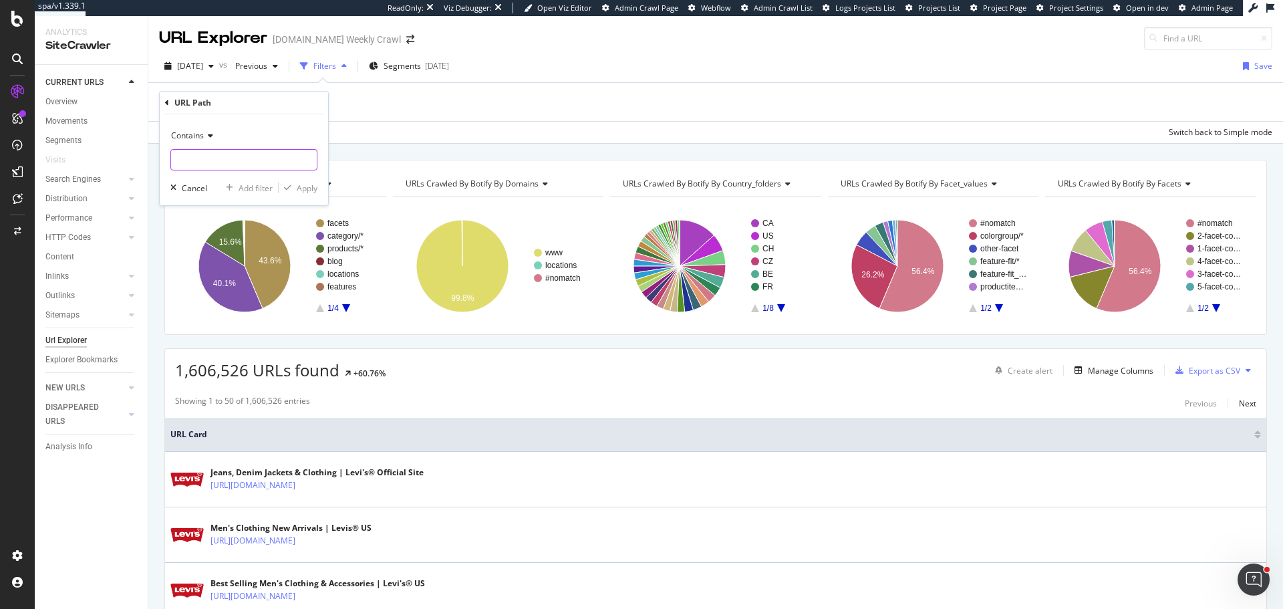
click at [225, 166] on input "text" at bounding box center [244, 159] width 146 height 21
type input "%2F"
click at [301, 188] on div "Apply" at bounding box center [307, 187] width 21 height 11
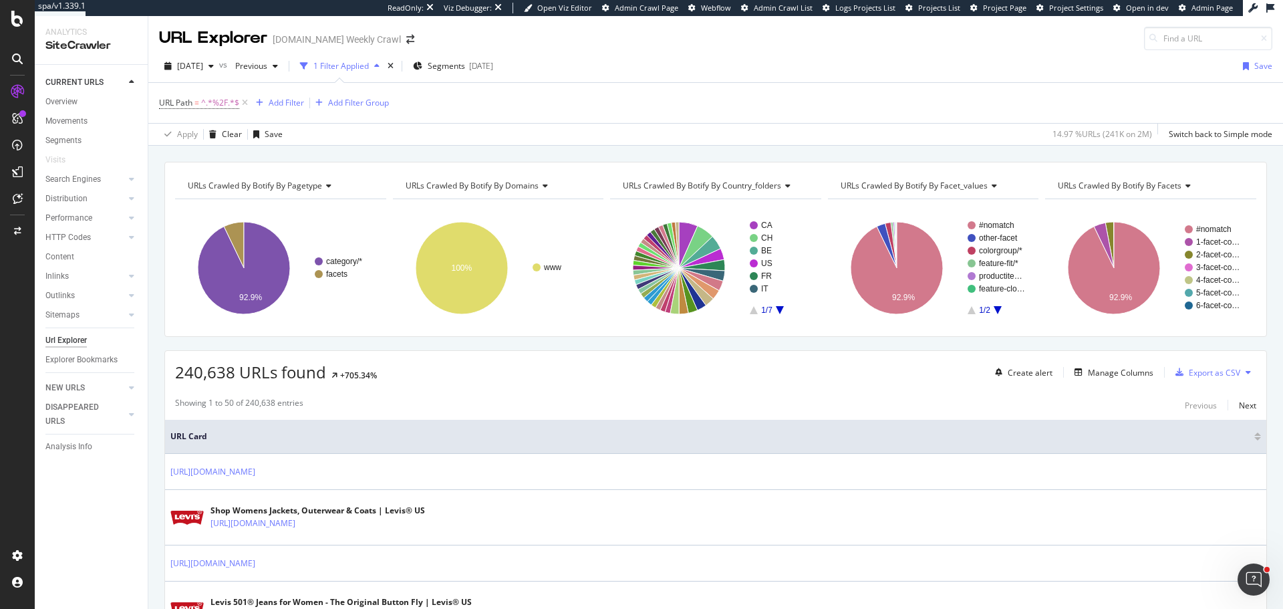
click at [452, 187] on span "URLs Crawled By Botify By domains" at bounding box center [472, 185] width 133 height 11
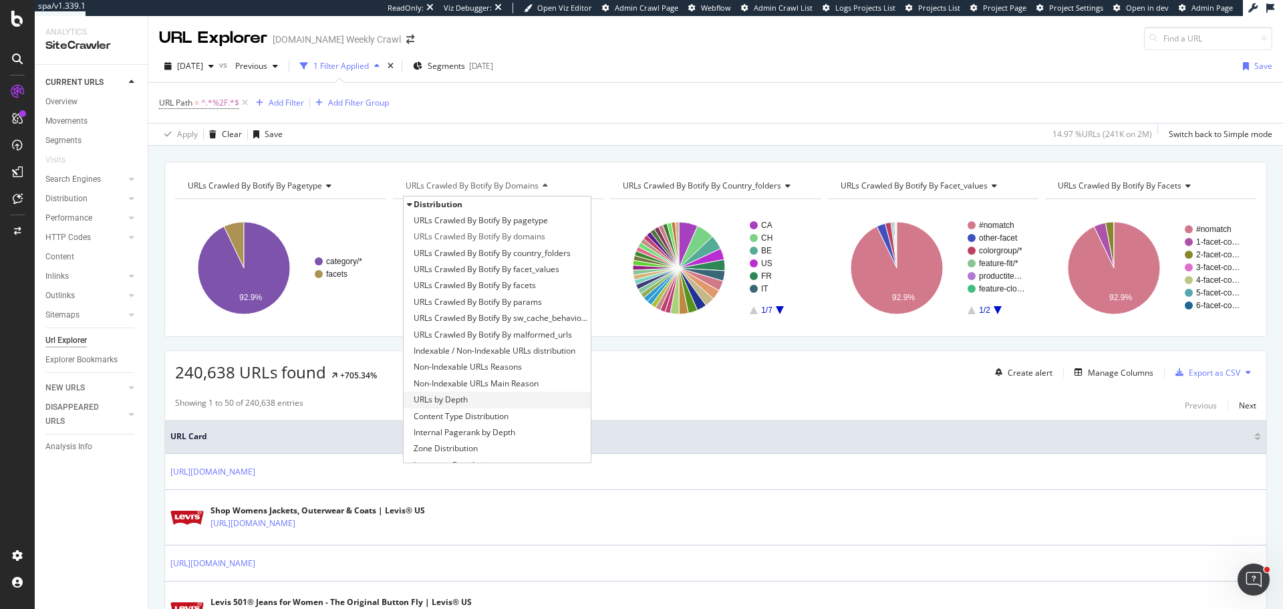
click at [470, 400] on div "URLs by Depth" at bounding box center [498, 400] width 188 height 16
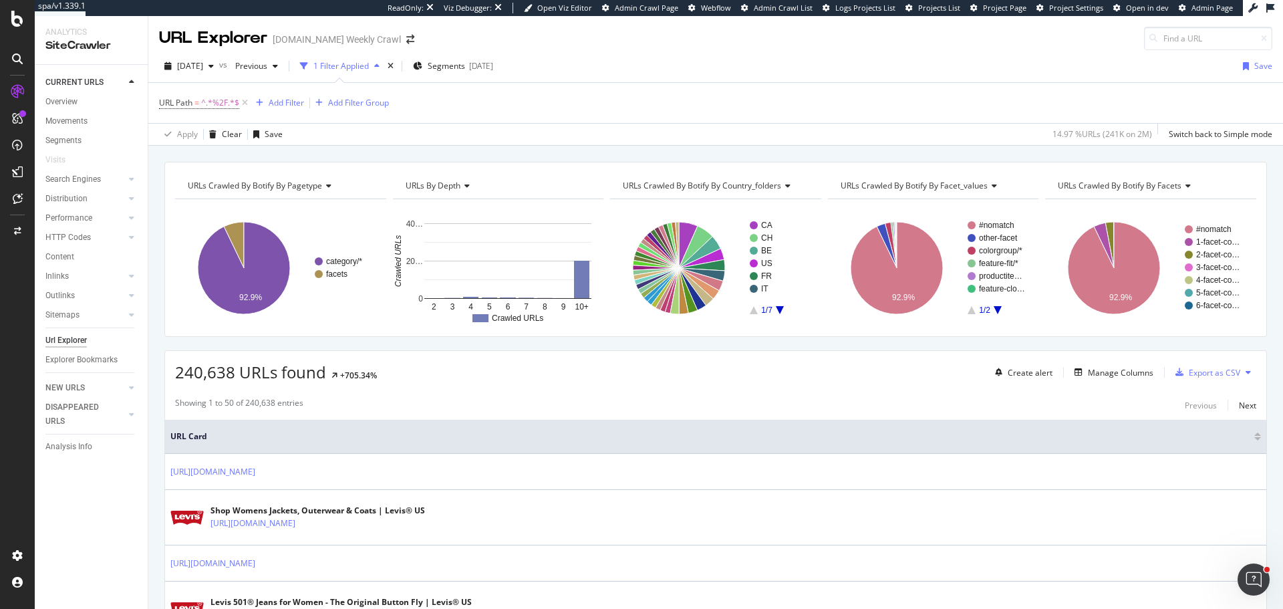
click at [432, 305] on text "2" at bounding box center [434, 306] width 5 height 9
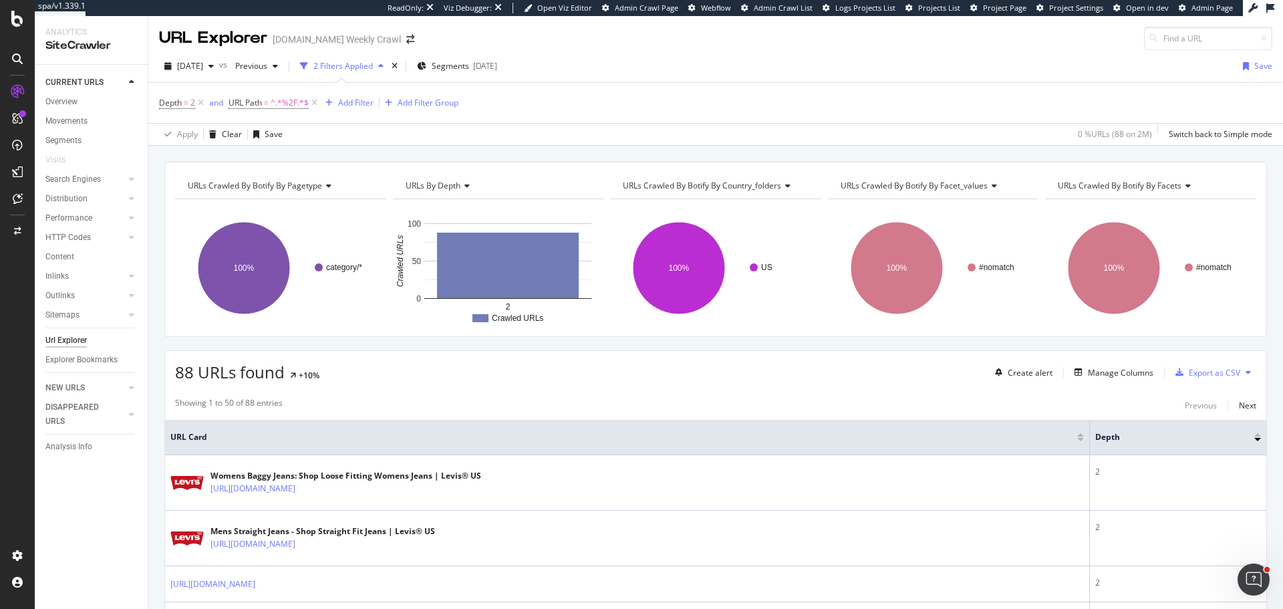
click at [711, 184] on span "URLs Crawled By Botify By country_folders" at bounding box center [702, 185] width 158 height 11
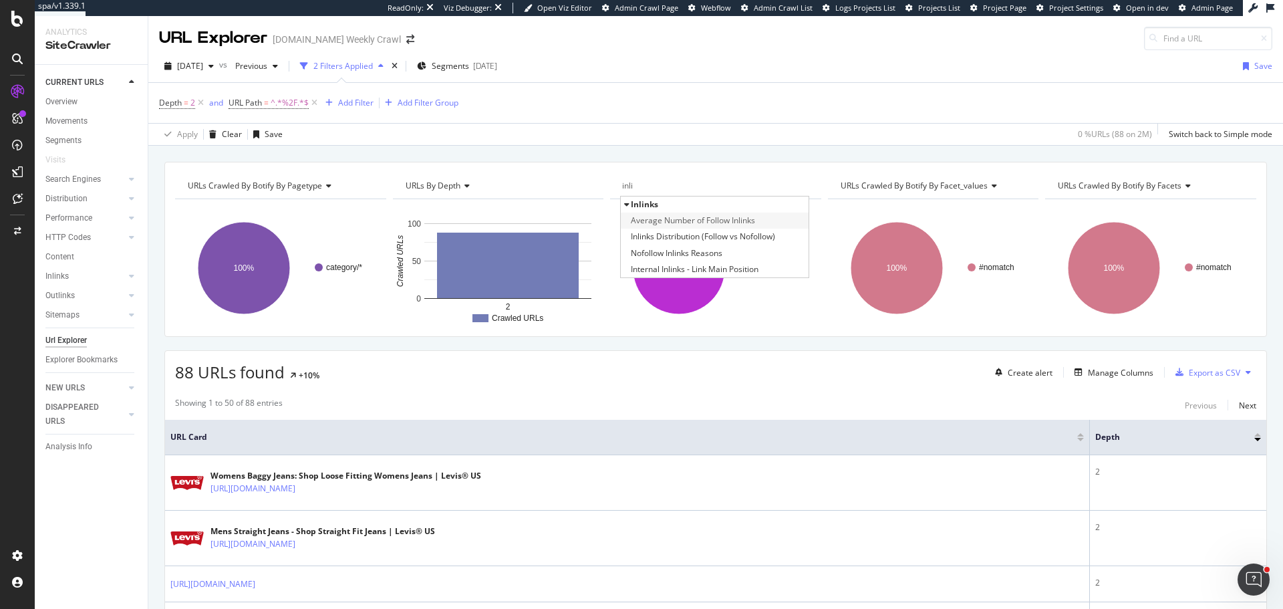
type input "inli"
click at [734, 220] on span "Average Number of Follow Inlinks" at bounding box center [693, 220] width 124 height 13
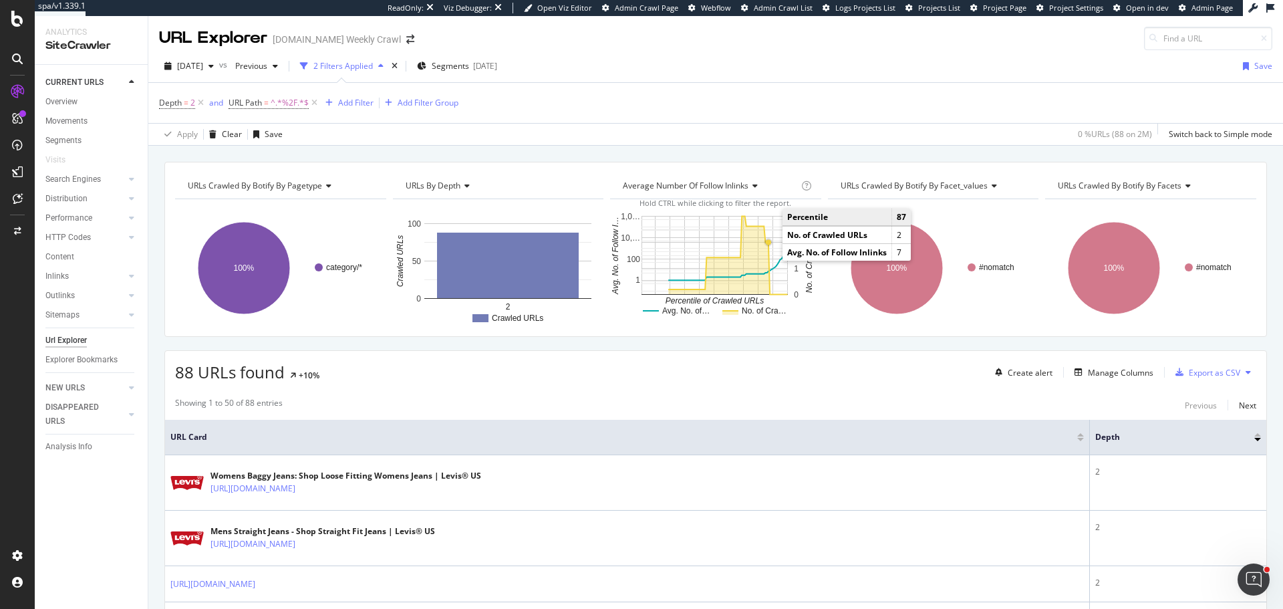
click at [767, 237] on rect "A chart." at bounding box center [715, 237] width 146 height 1
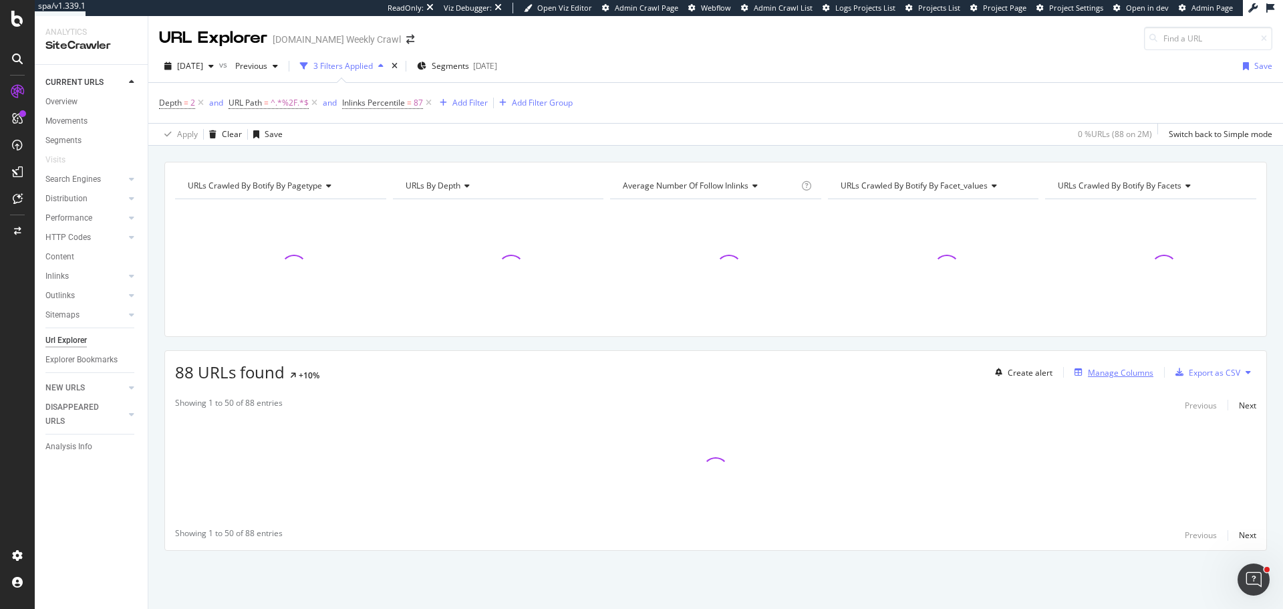
click at [1101, 370] on div "Manage Columns" at bounding box center [1120, 372] width 65 height 11
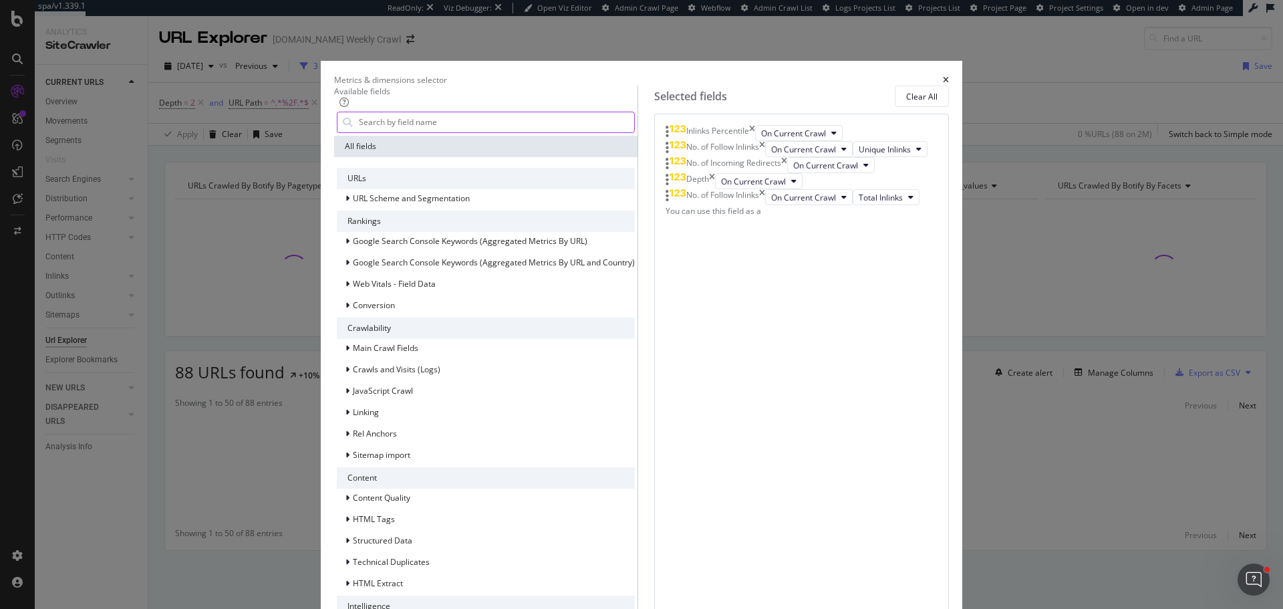
click at [472, 132] on input "modal" at bounding box center [496, 122] width 277 height 20
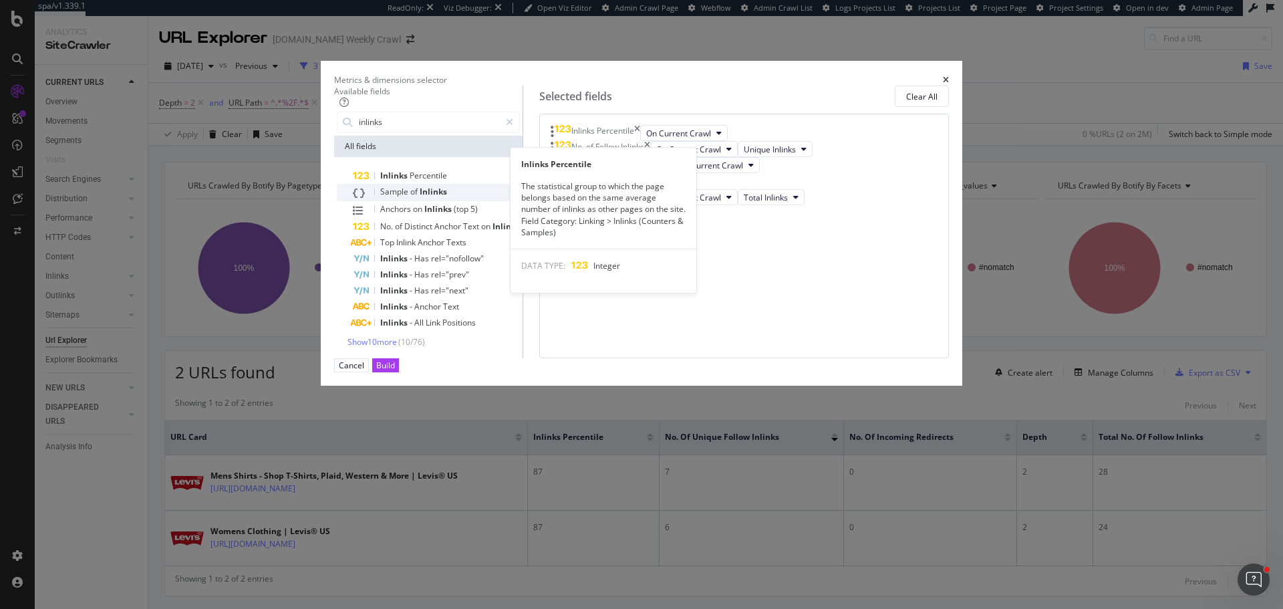
type input "inlinks"
click at [410, 197] on span "Sample" at bounding box center [395, 191] width 30 height 11
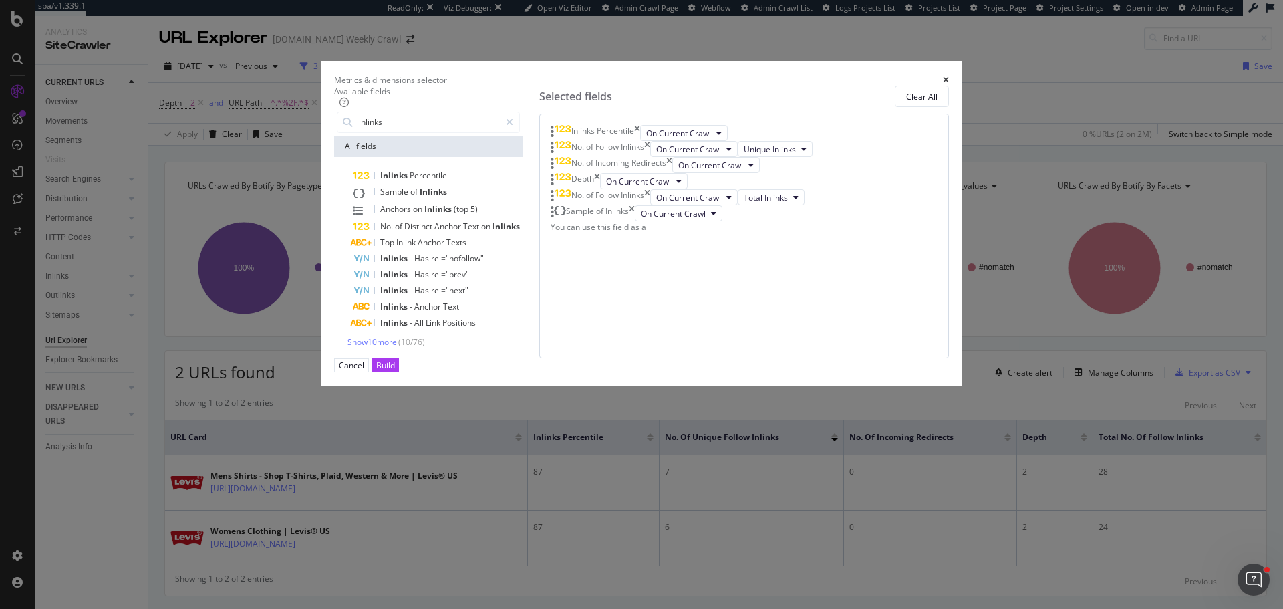
click at [640, 141] on div "Inlinks Percentile" at bounding box center [596, 133] width 90 height 16
click at [640, 141] on icon "times" at bounding box center [637, 133] width 6 height 16
click at [650, 141] on icon "times" at bounding box center [647, 133] width 6 height 16
click at [672, 141] on icon "times" at bounding box center [669, 133] width 6 height 16
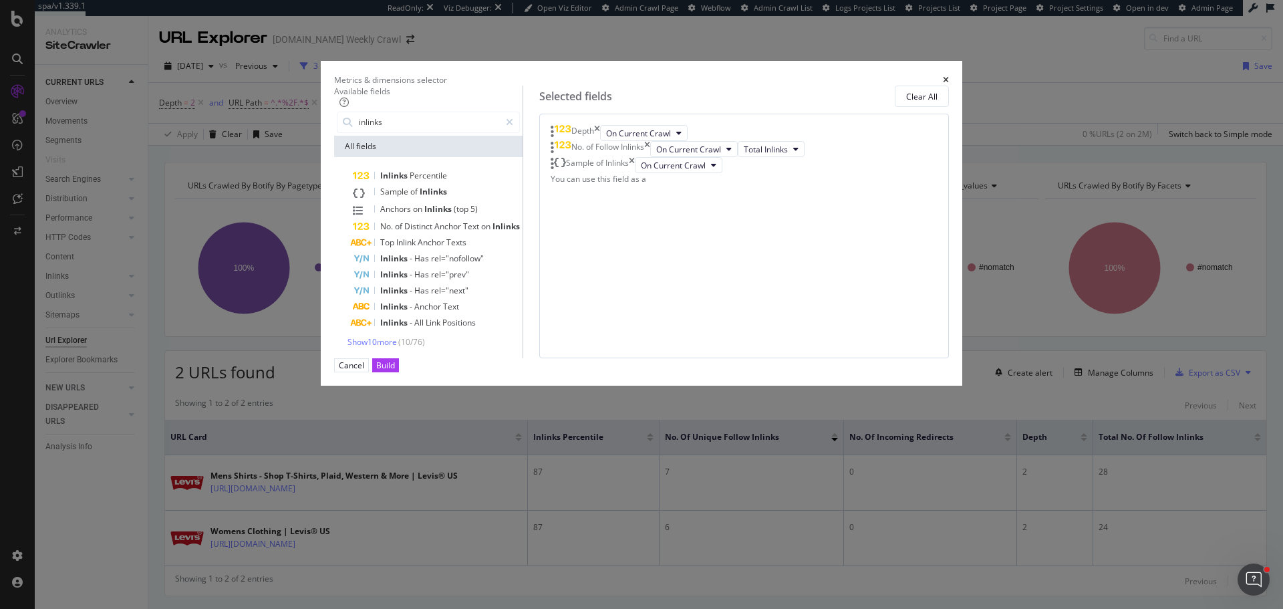
click at [600, 141] on icon "times" at bounding box center [597, 133] width 6 height 16
click at [650, 141] on icon "times" at bounding box center [647, 133] width 6 height 16
click at [395, 371] on div "Build" at bounding box center [385, 365] width 19 height 11
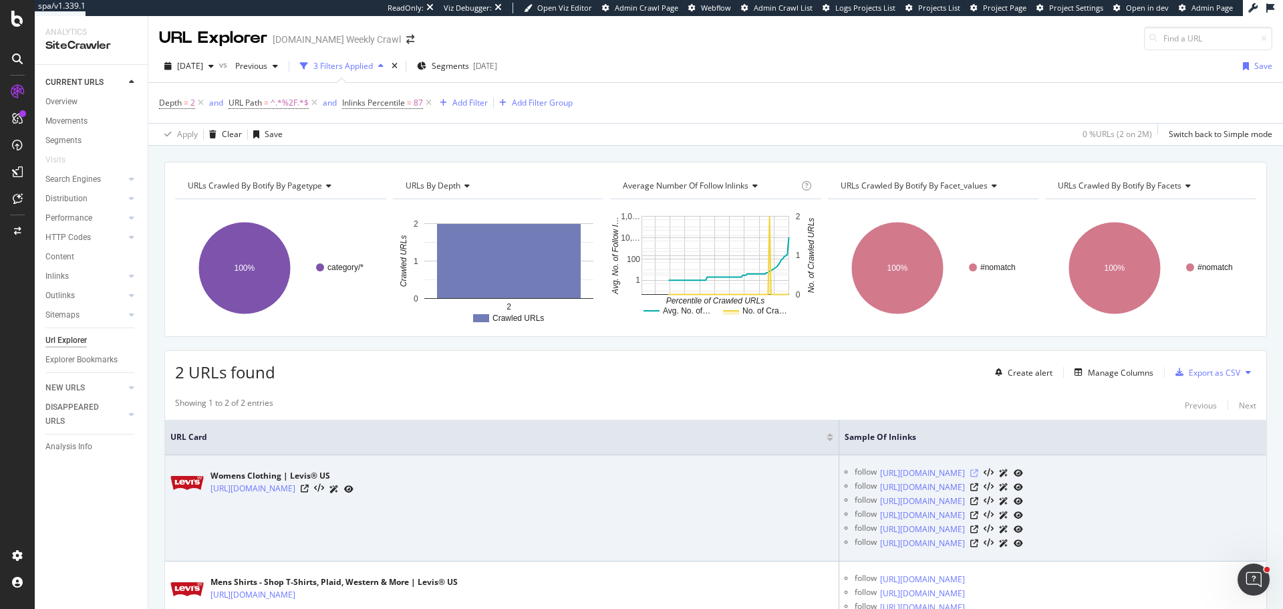
click at [978, 474] on icon at bounding box center [974, 473] width 8 height 8
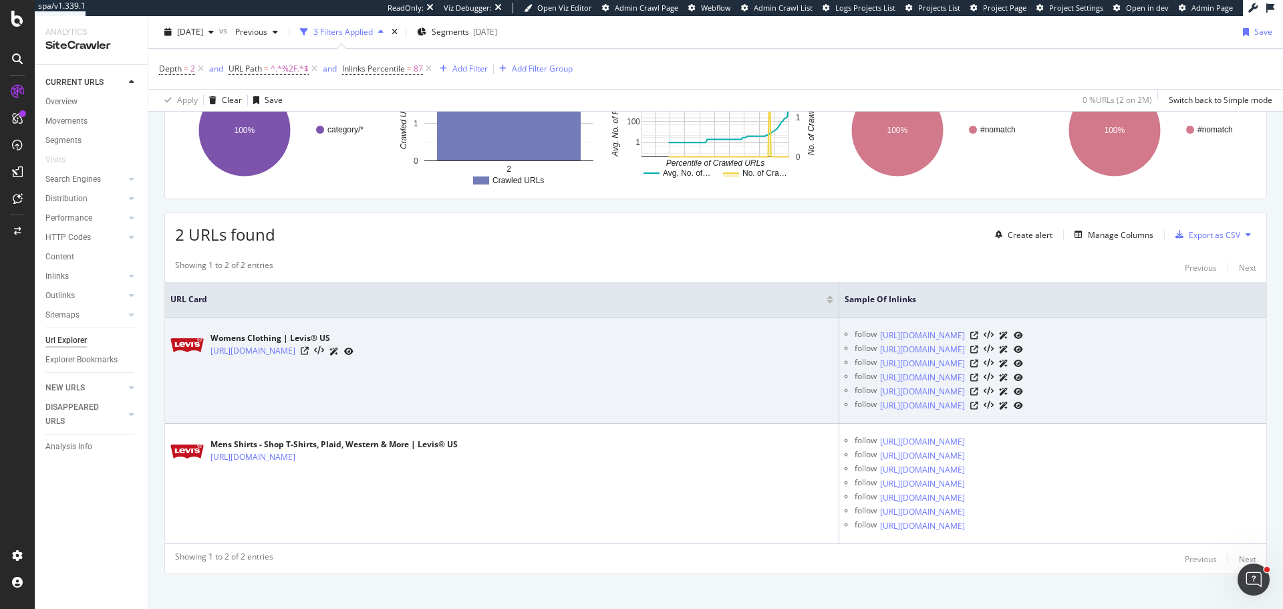
scroll to position [150, 0]
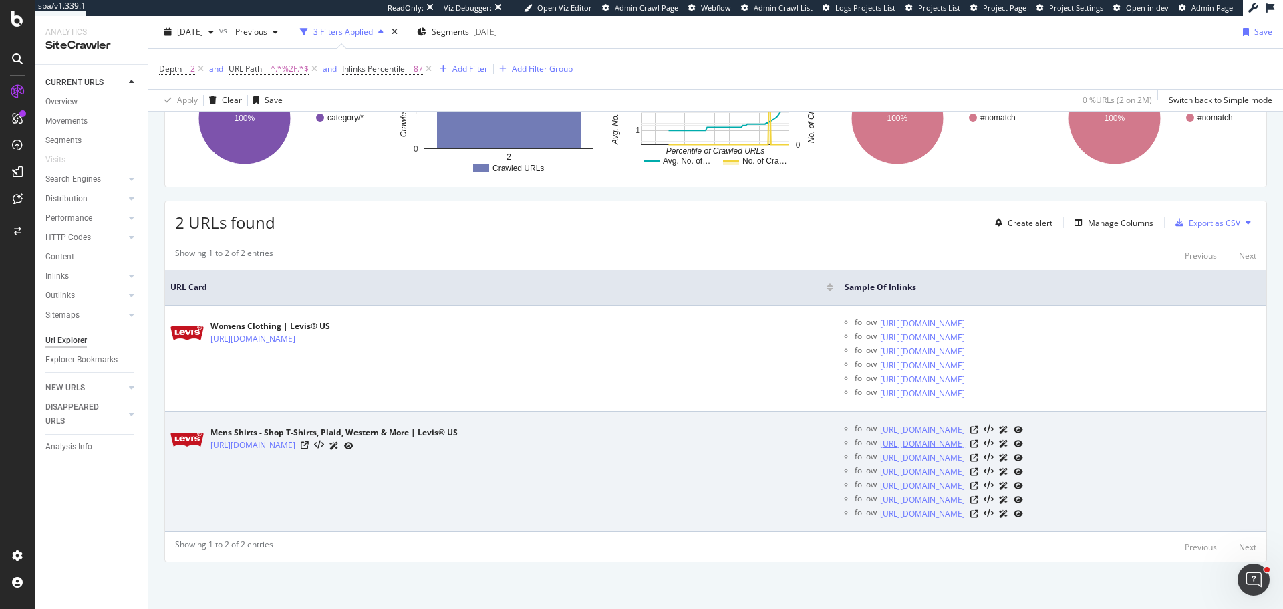
click at [917, 444] on link "https://www.levi.com/US/en_US/c/levi_clothing_men_shirts" at bounding box center [922, 443] width 85 height 13
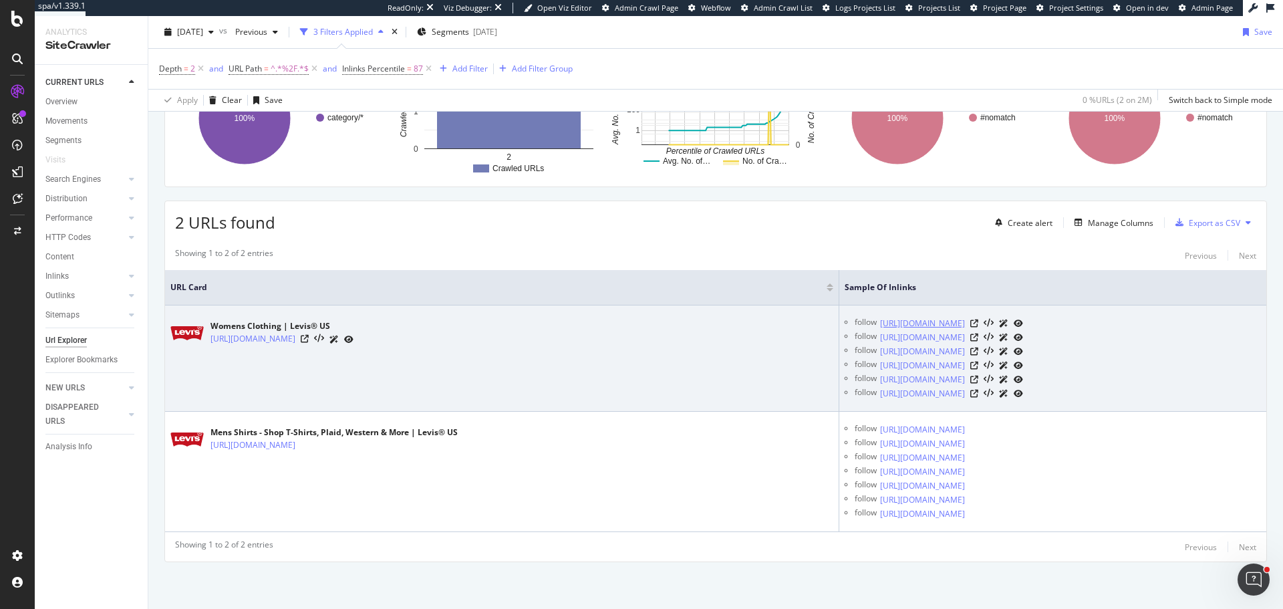
click at [949, 324] on link "https://www.levi.com/US/en_US/clothing/women/c/levi_clothing_women" at bounding box center [922, 323] width 85 height 13
